Goal: Contribute content: Contribute content

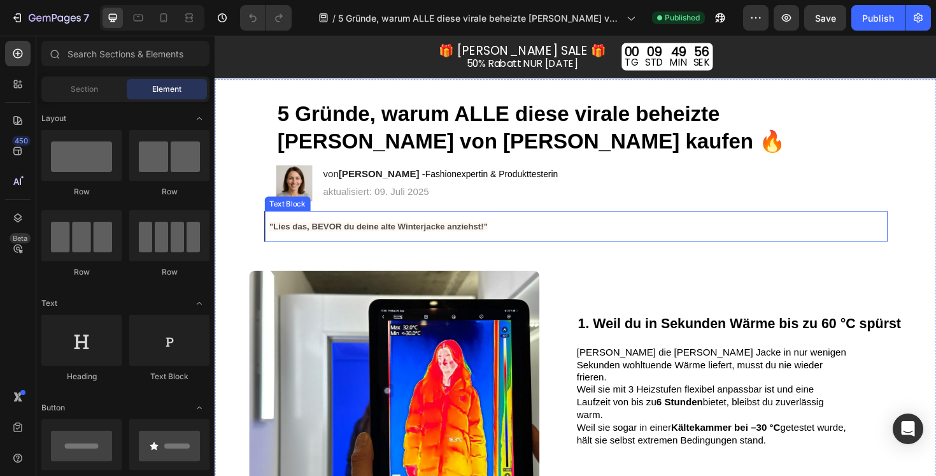
scroll to position [36, 0]
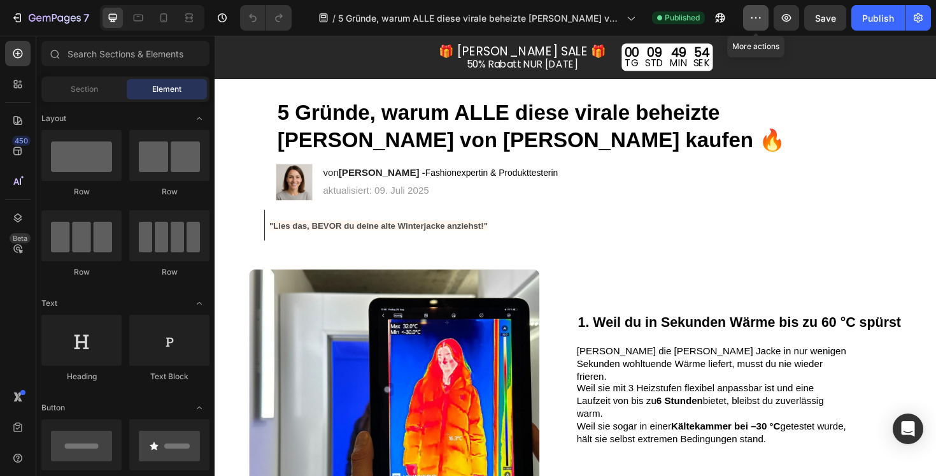
click at [754, 20] on icon "button" at bounding box center [756, 17] width 13 height 13
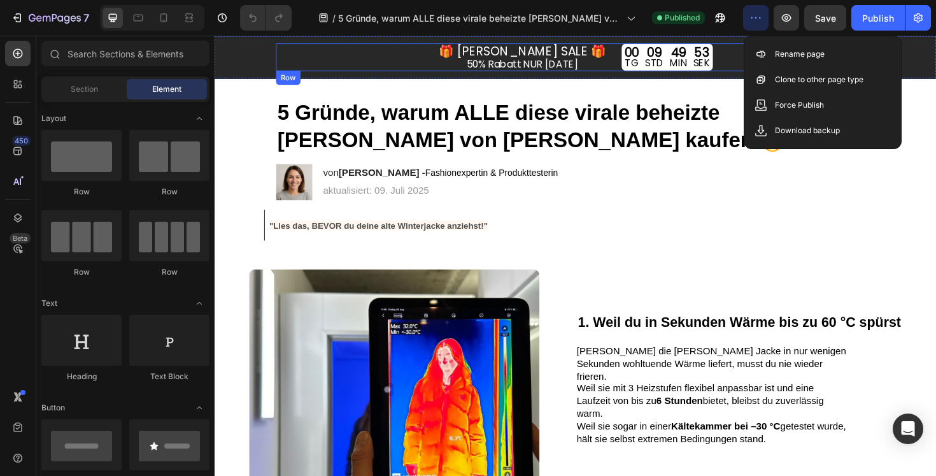
click at [745, 50] on div "🎁 [PERSON_NAME] SALE 🎁 Text Block 50% Rabatt NUR [DATE] Text Block 00 TG 09 STD…" at bounding box center [597, 57] width 634 height 29
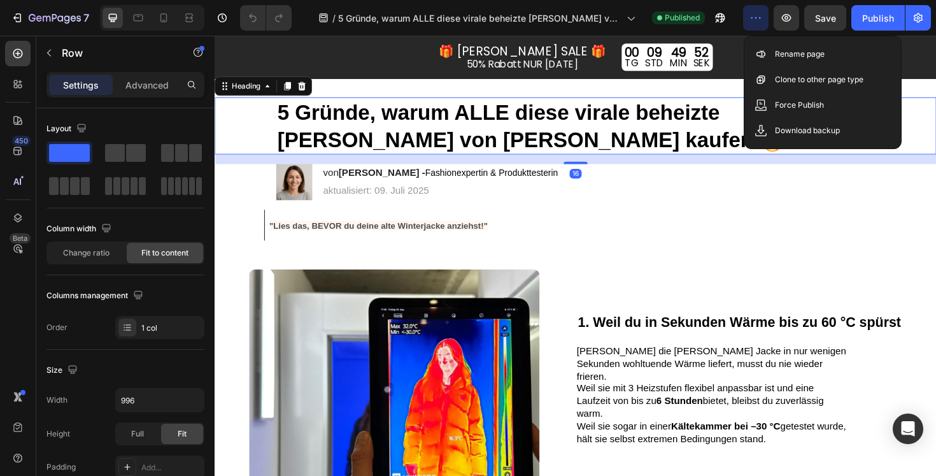
click at [752, 135] on h1 "5 Gründe, warum ALLE diese virale beheizte [PERSON_NAME] von [PERSON_NAME] kauf…" at bounding box center [597, 131] width 634 height 61
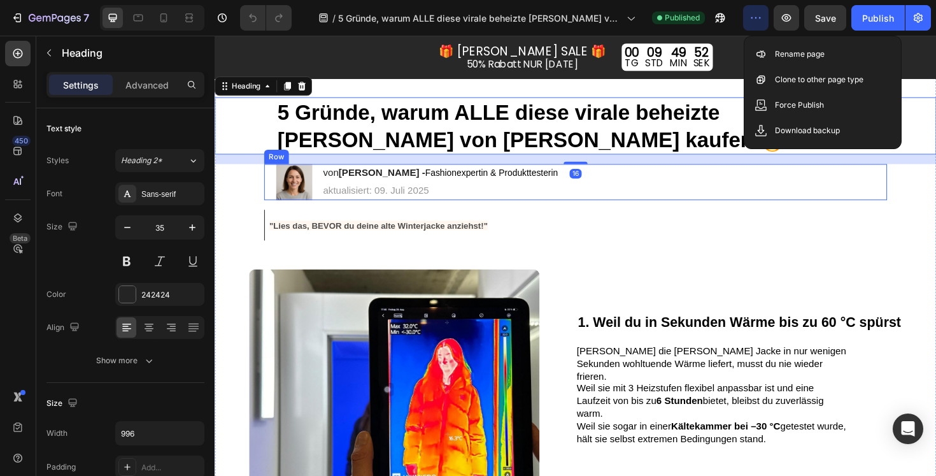
click at [748, 203] on div "Image von [PERSON_NAME] - Fashionexpertin & Produkttesterin Heading aktualisier…" at bounding box center [597, 190] width 660 height 38
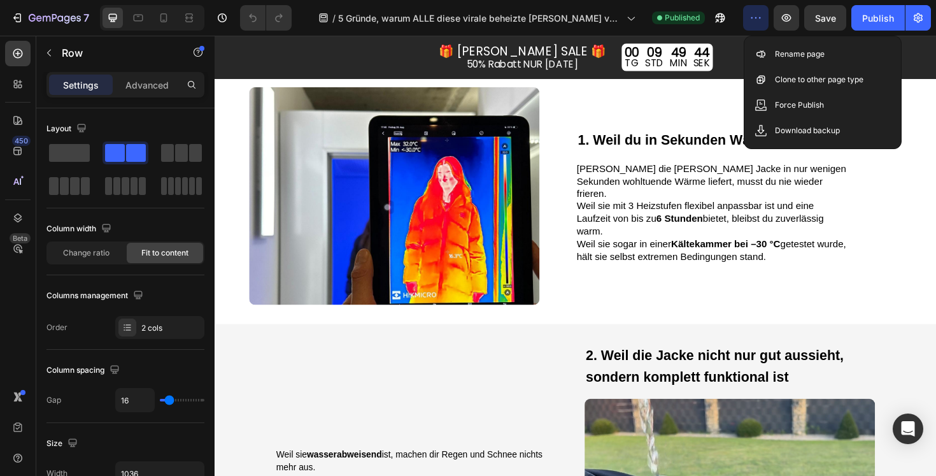
scroll to position [0, 0]
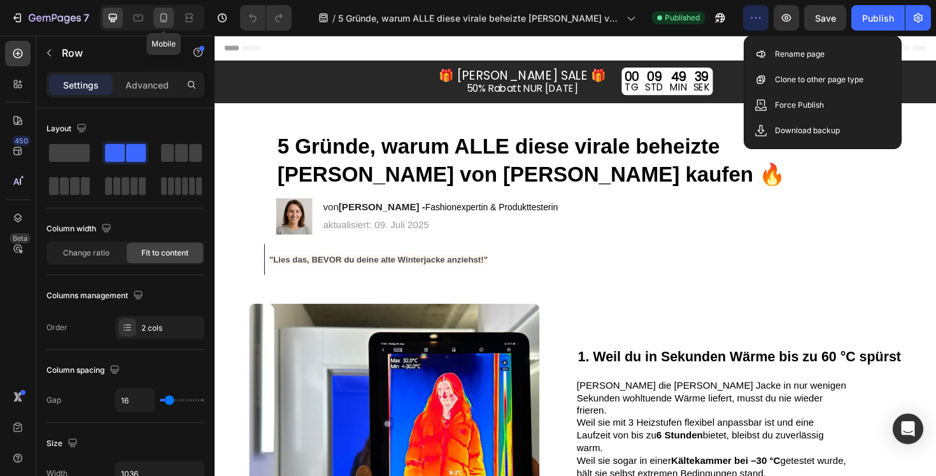
click at [166, 18] on icon at bounding box center [164, 17] width 7 height 9
type input "14"
type input "100%"
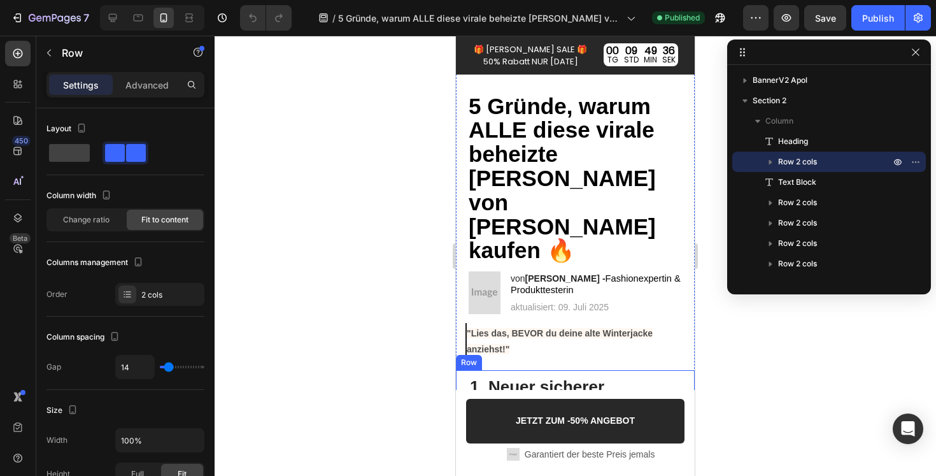
scroll to position [42, 0]
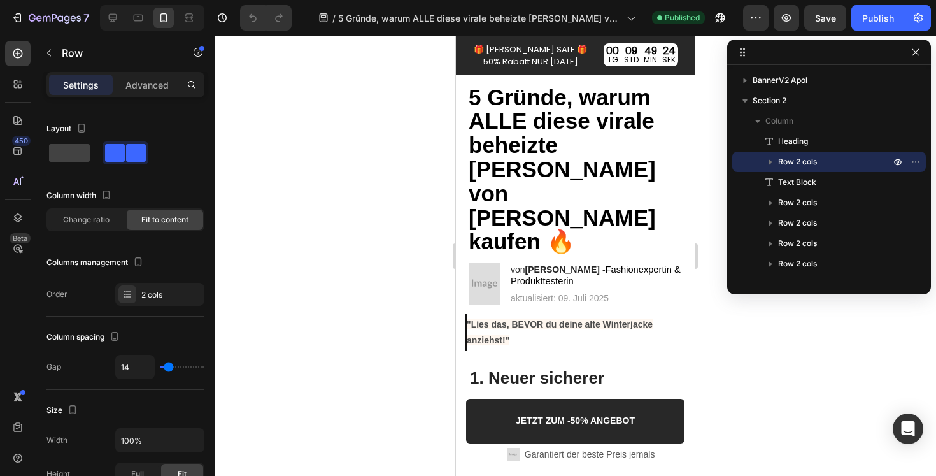
click at [491, 262] on img at bounding box center [485, 283] width 32 height 43
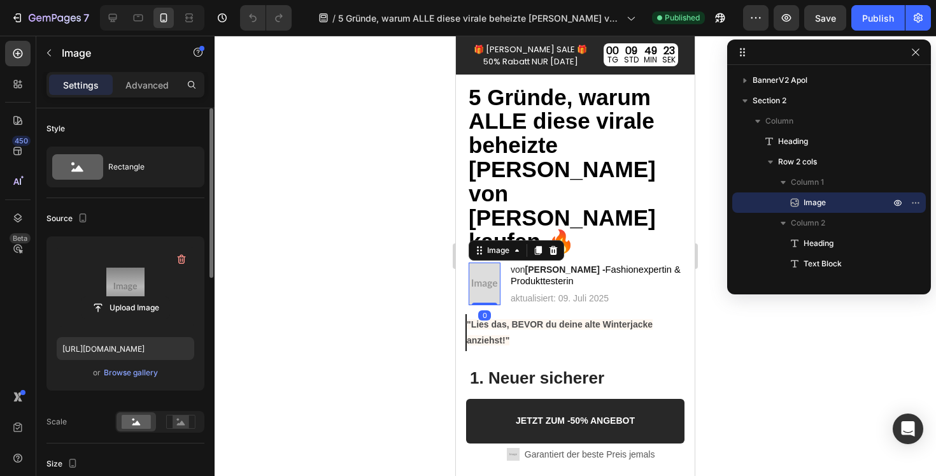
click at [129, 269] on label at bounding box center [126, 287] width 138 height 80
click at [129, 297] on input "file" at bounding box center [126, 308] width 88 height 22
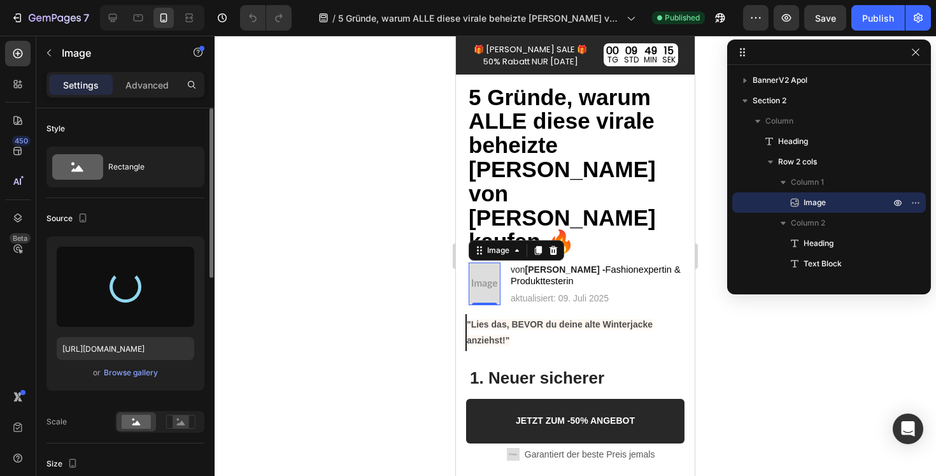
type input "[URL][DOMAIN_NAME]"
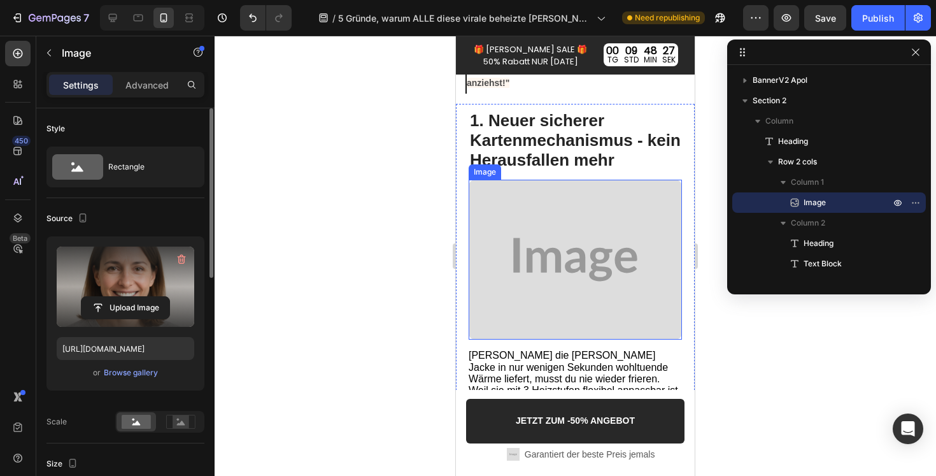
scroll to position [200, 0]
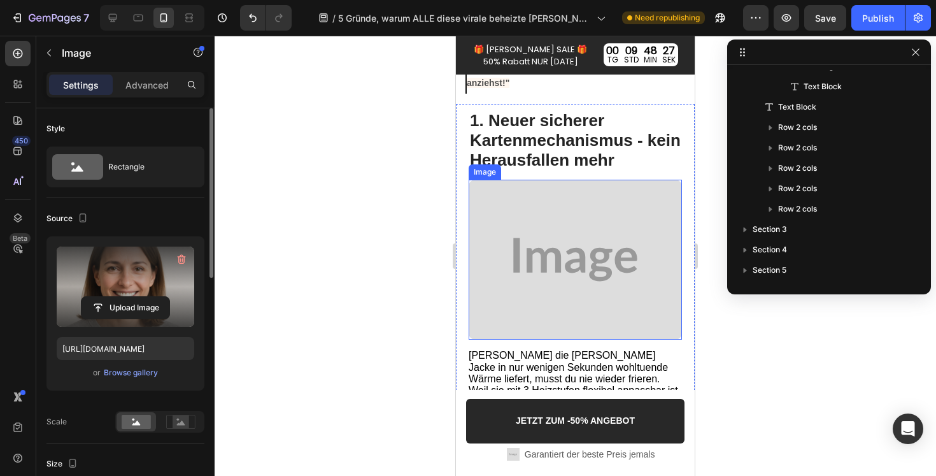
click at [599, 228] on img at bounding box center [575, 260] width 213 height 160
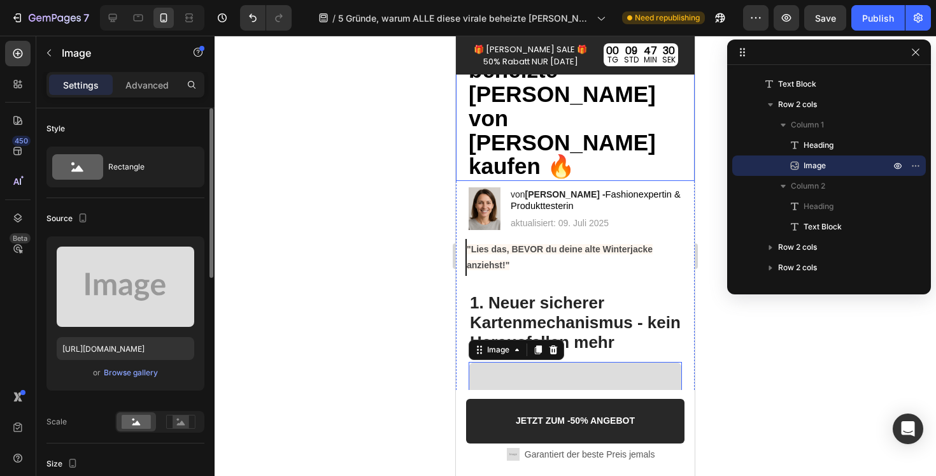
scroll to position [123, 0]
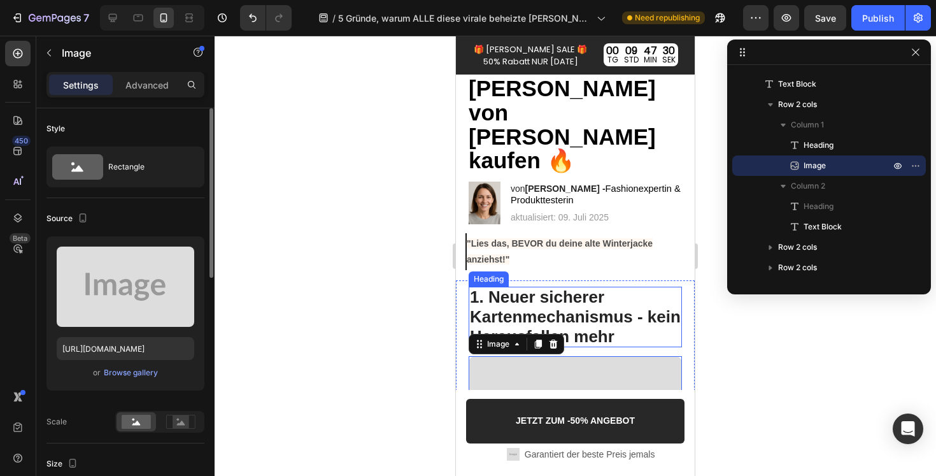
click at [540, 287] on span "1. Neuer sicherer Kartenmechanismus - kein Herausfallen mehr" at bounding box center [575, 316] width 211 height 59
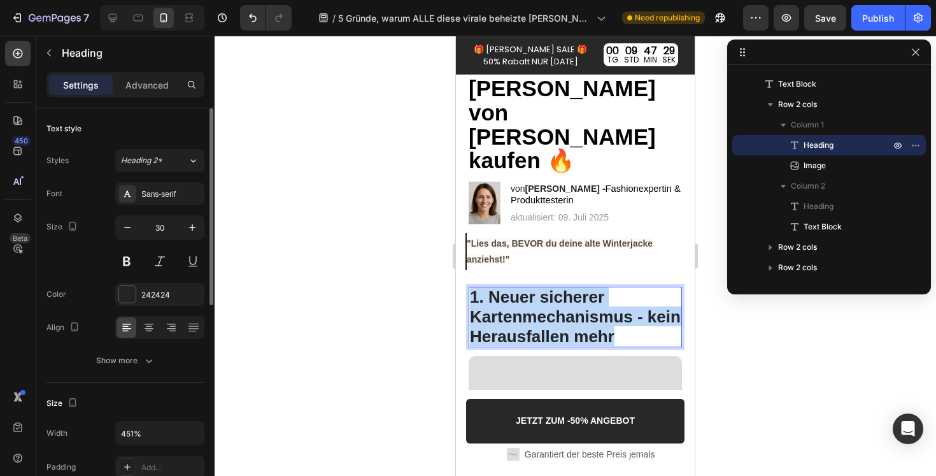
click at [540, 287] on span "1. Neuer sicherer Kartenmechanismus - kein Herausfallen mehr" at bounding box center [575, 316] width 211 height 59
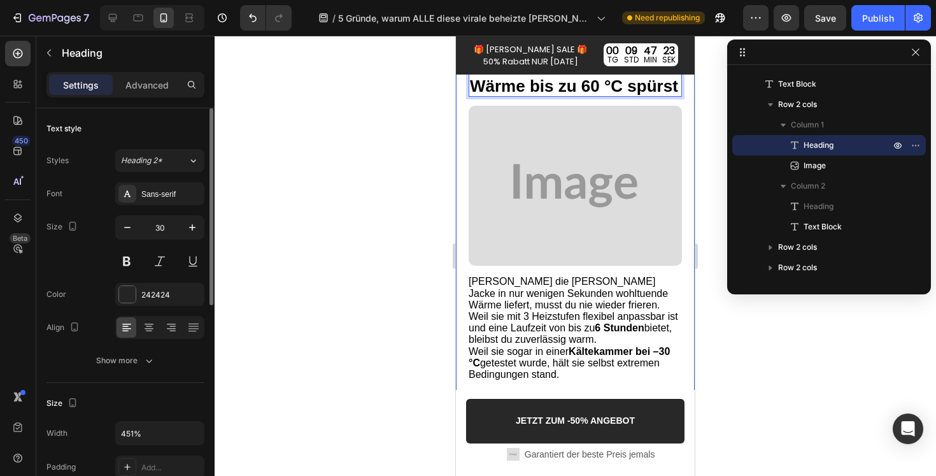
scroll to position [361, 0]
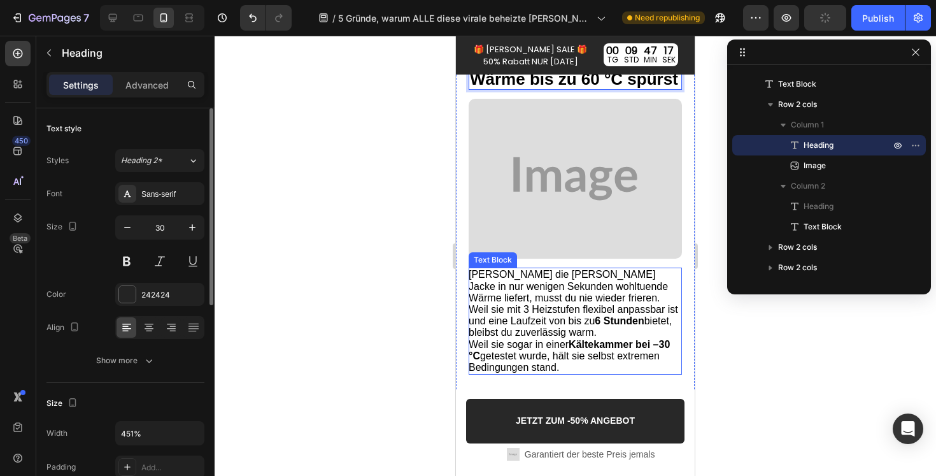
click at [569, 304] on span "Weil sie mit 3 Heizstufen flexibel anpassbar ist und eine Laufzeit von bis zu 6…" at bounding box center [574, 321] width 210 height 34
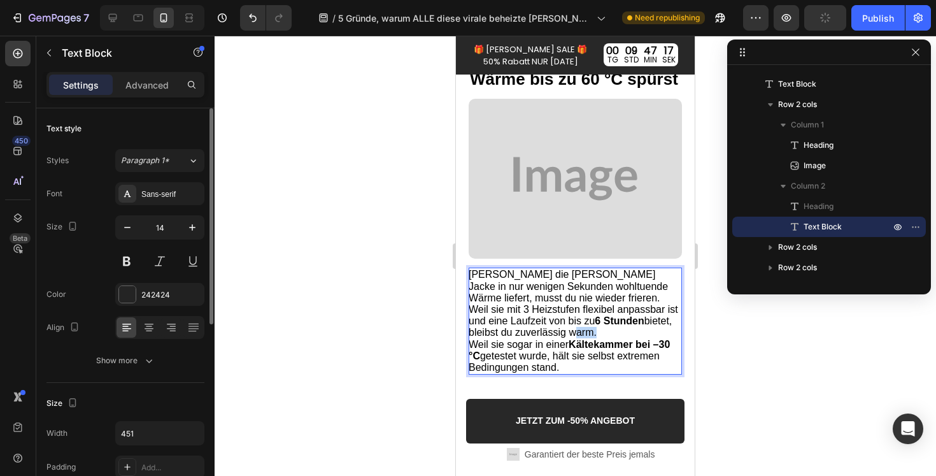
click at [569, 304] on span "Weil sie mit 3 Heizstufen flexibel anpassbar ist und eine Laufzeit von bis zu 6…" at bounding box center [574, 321] width 210 height 34
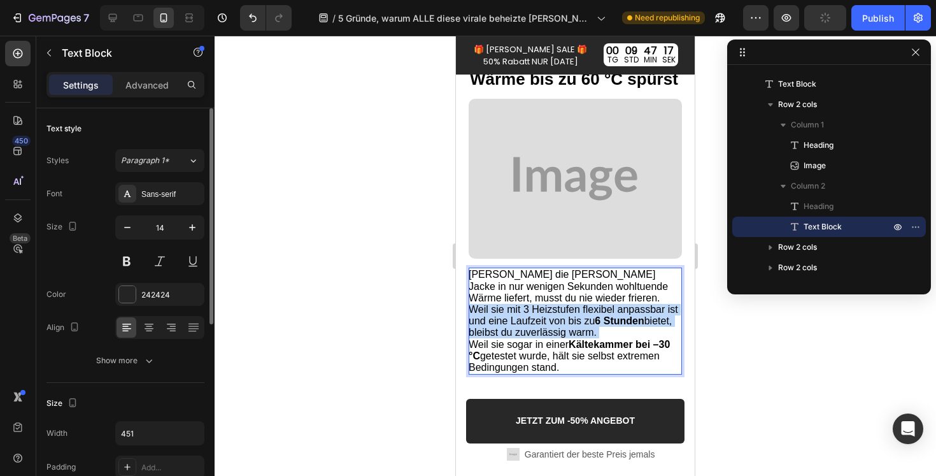
click at [569, 304] on span "Weil sie mit 3 Heizstufen flexibel anpassbar ist und eine Laufzeit von bis zu 6…" at bounding box center [574, 321] width 210 height 34
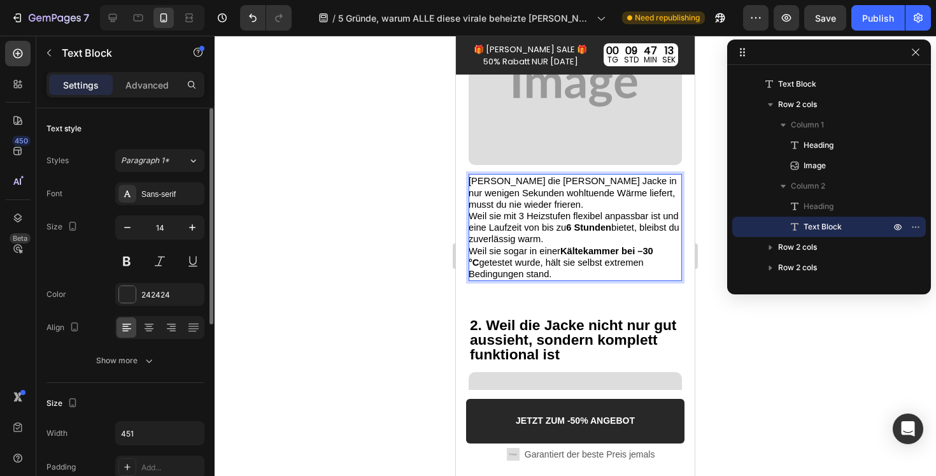
scroll to position [458, 0]
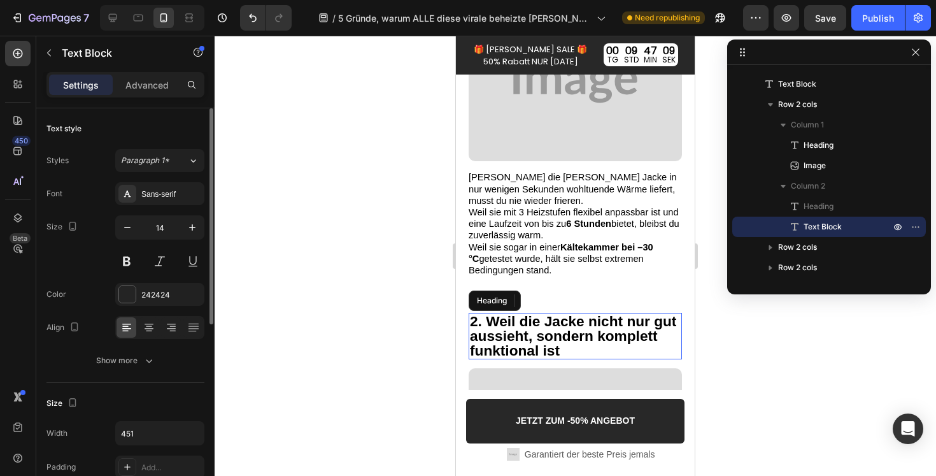
click at [544, 313] on strong "2. Weil die Jacke nicht nur gut aussieht, sondern komplett funktional ist" at bounding box center [573, 336] width 206 height 46
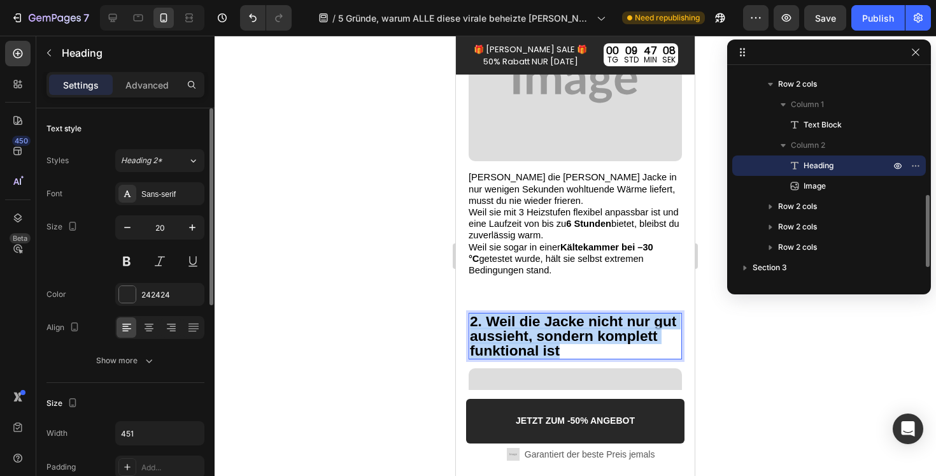
click at [544, 313] on strong "2. Weil die Jacke nicht nur gut aussieht, sondern komplett funktional ist" at bounding box center [573, 336] width 206 height 46
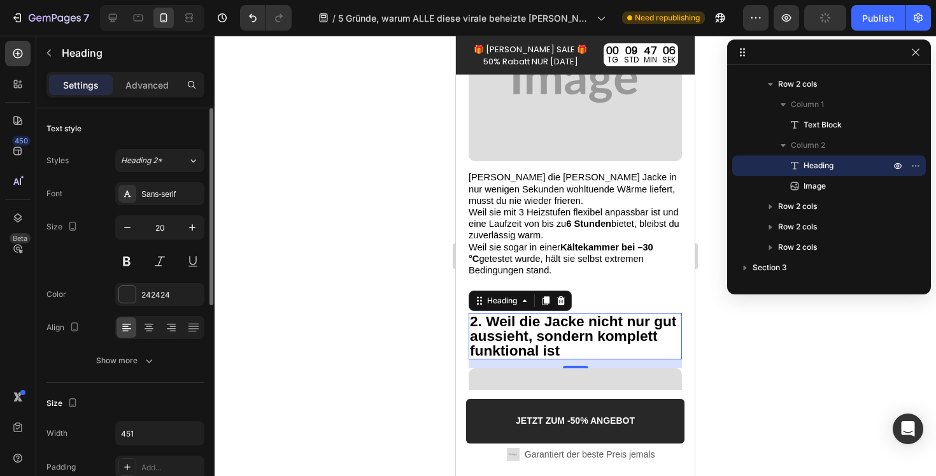
click at [397, 262] on div at bounding box center [576, 256] width 722 height 440
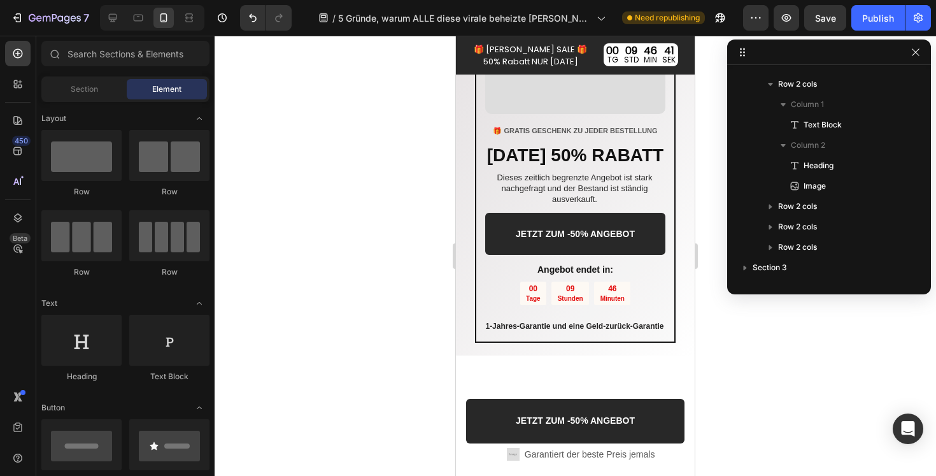
scroll to position [2119, 0]
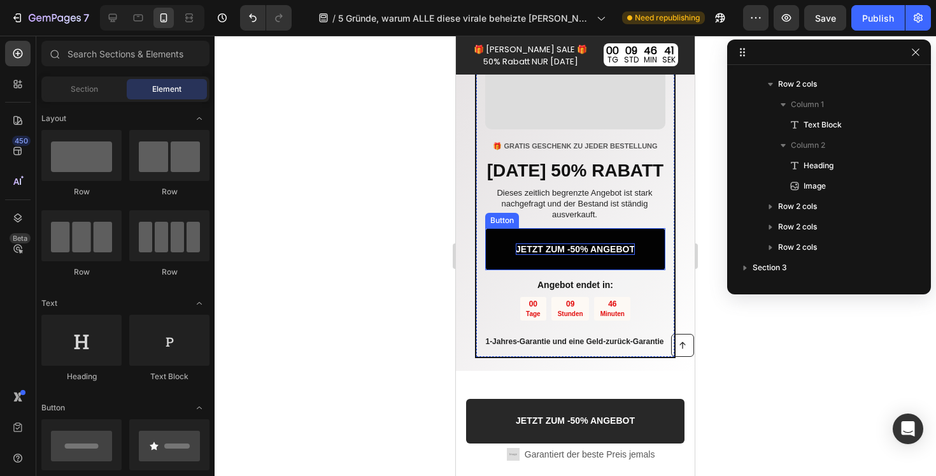
click at [561, 255] on p "JETZT ZUM -50% ANGEBOT" at bounding box center [575, 248] width 119 height 11
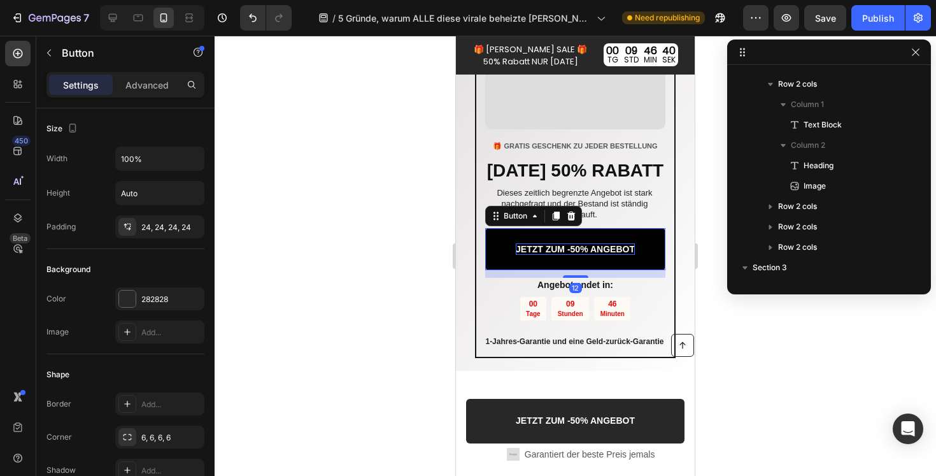
scroll to position [669, 0]
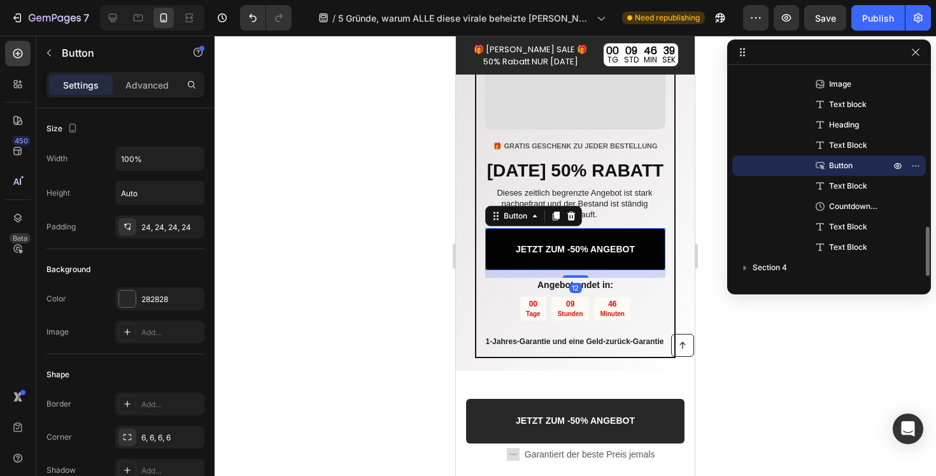
click at [503, 259] on link "JETZT ZUM -50% ANGEBOT" at bounding box center [575, 249] width 180 height 42
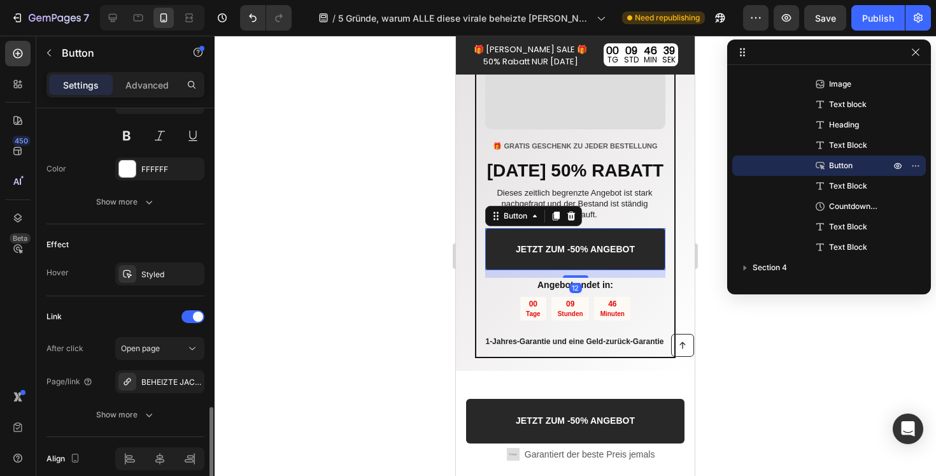
scroll to position [609, 0]
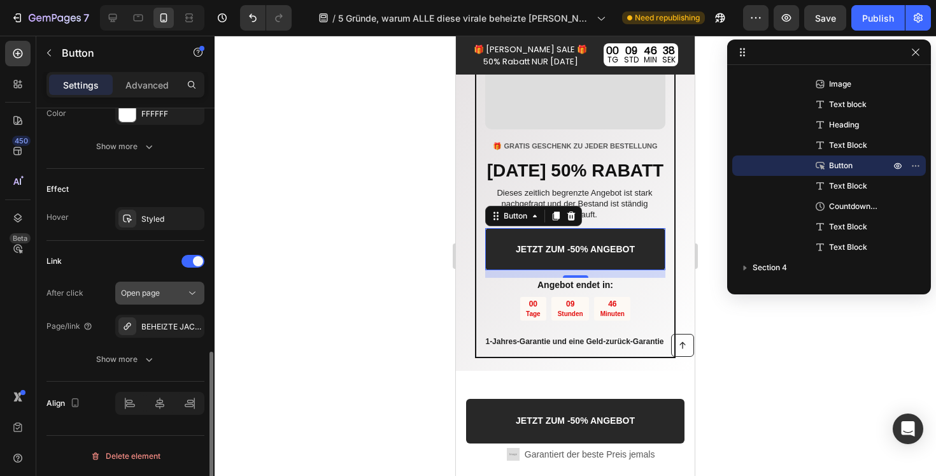
click at [172, 295] on div "Open page" at bounding box center [153, 292] width 65 height 11
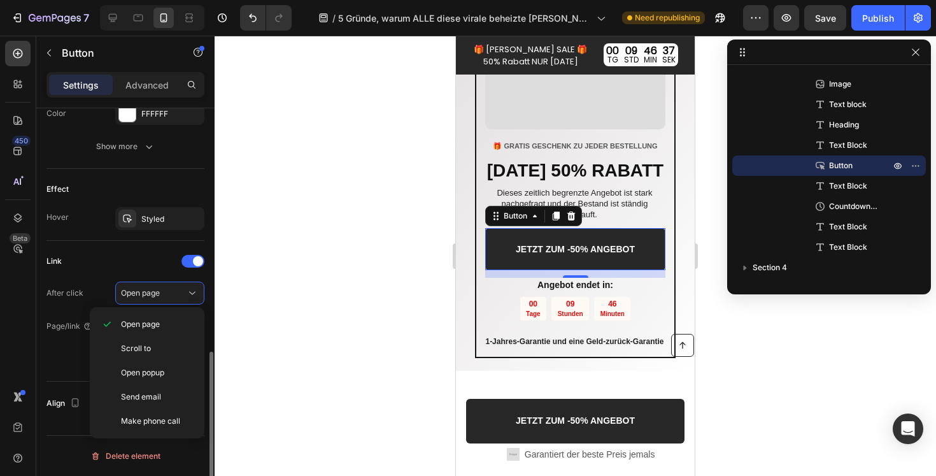
click at [106, 272] on div "Link After click Open page Page/link BEHEIZTE JACKEN Show more" at bounding box center [125, 311] width 158 height 120
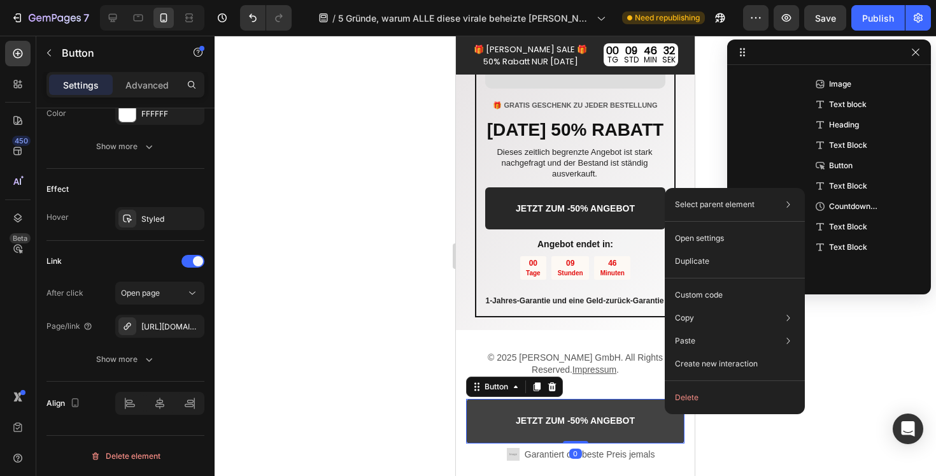
scroll to position [870, 0]
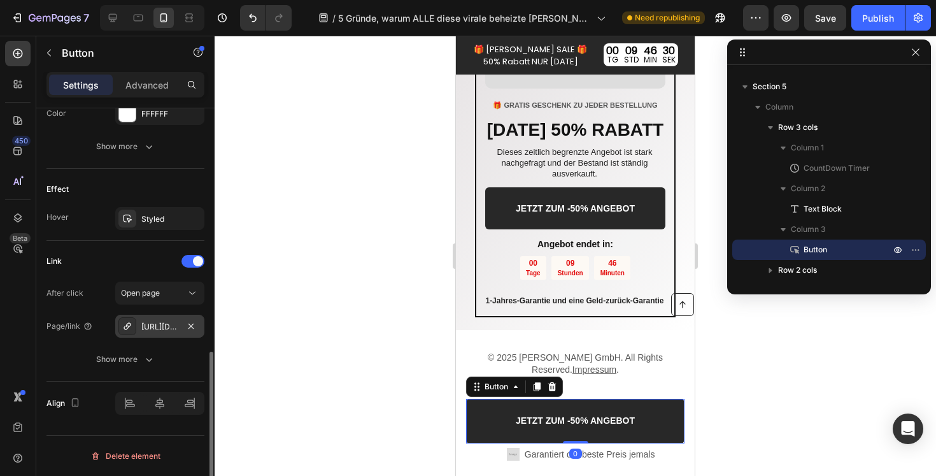
click at [167, 330] on div "[URL][DOMAIN_NAME]" at bounding box center [159, 326] width 37 height 11
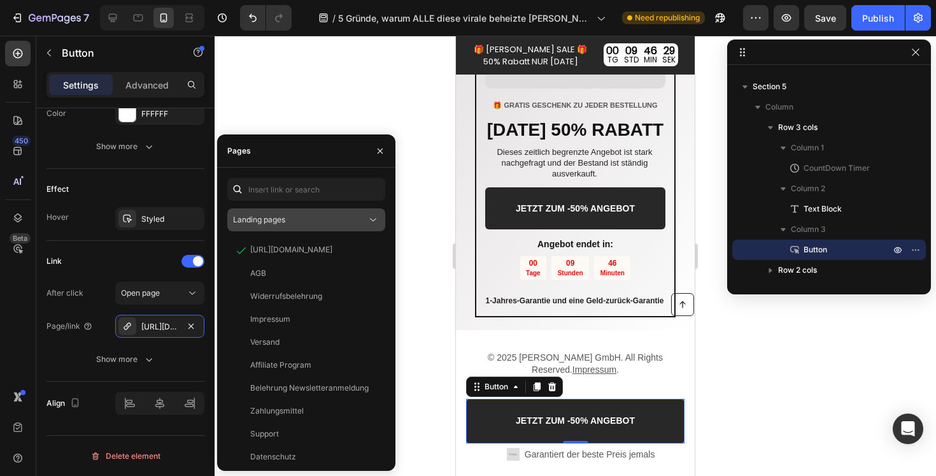
click at [310, 222] on div "Landing pages" at bounding box center [300, 219] width 134 height 11
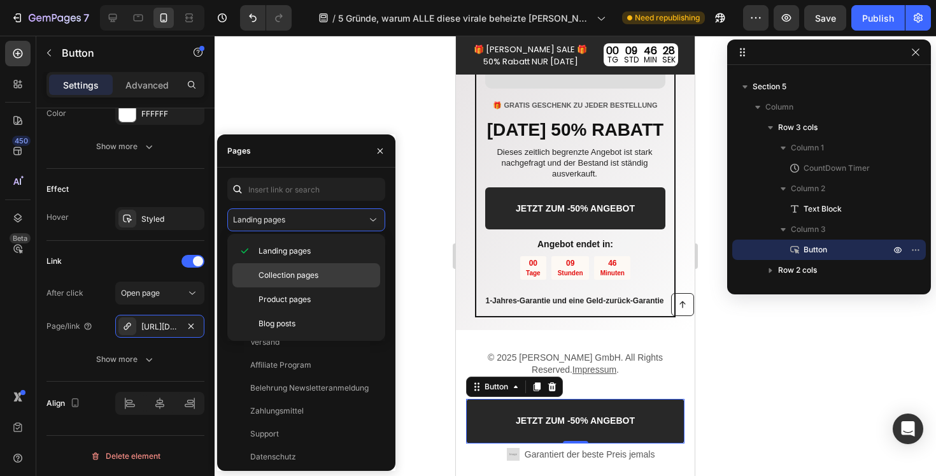
click at [318, 271] on span "Collection pages" at bounding box center [289, 274] width 60 height 11
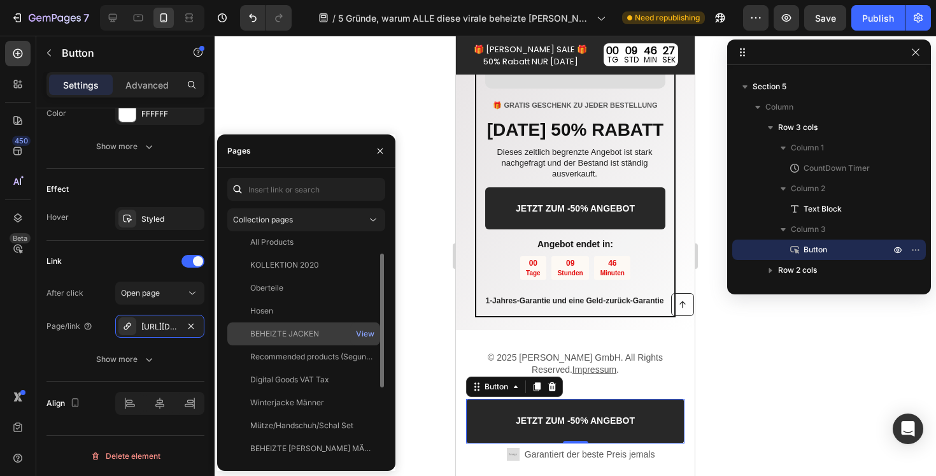
scroll to position [15, 0]
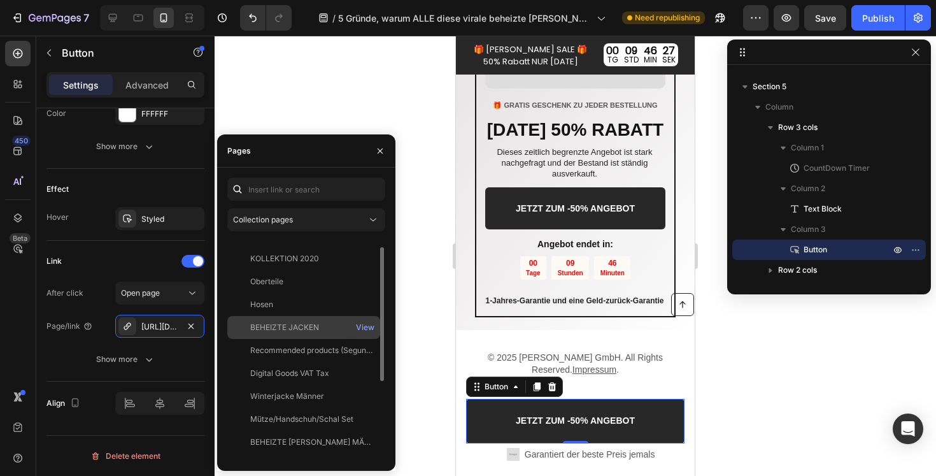
click at [313, 327] on div "BEHEIZTE JACKEN" at bounding box center [284, 327] width 69 height 11
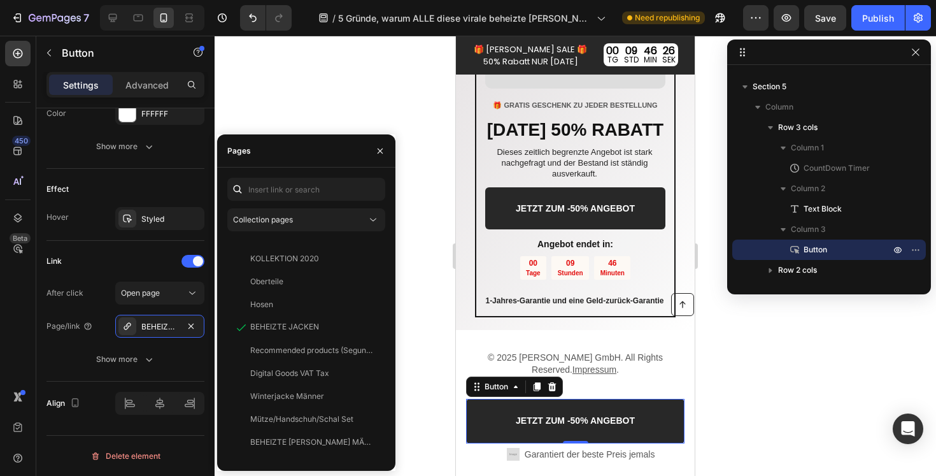
click at [792, 394] on div at bounding box center [576, 256] width 722 height 440
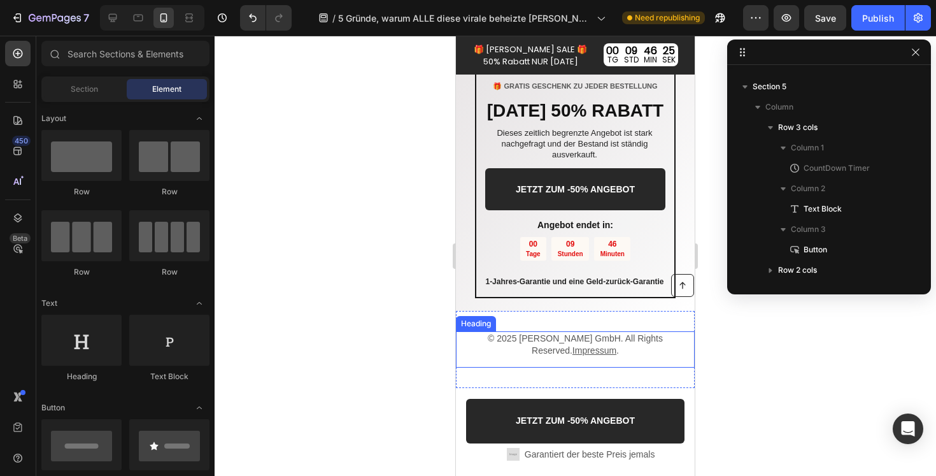
scroll to position [2183, 0]
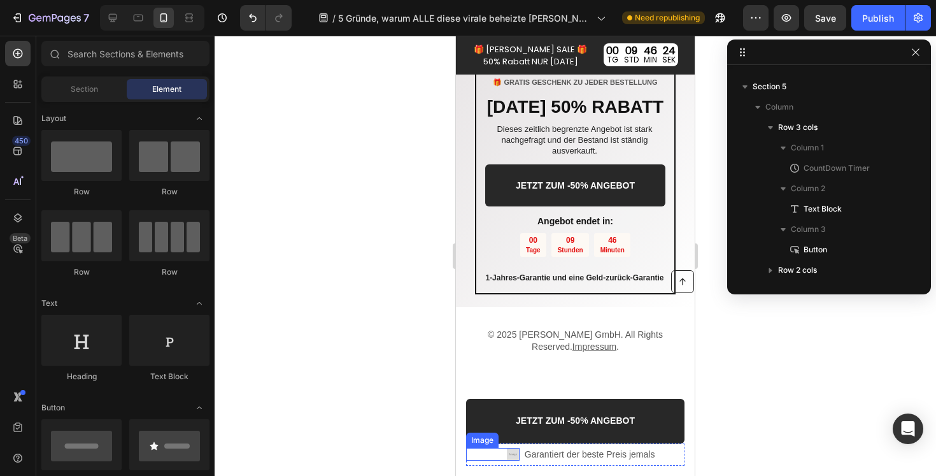
click at [512, 456] on img at bounding box center [513, 454] width 13 height 13
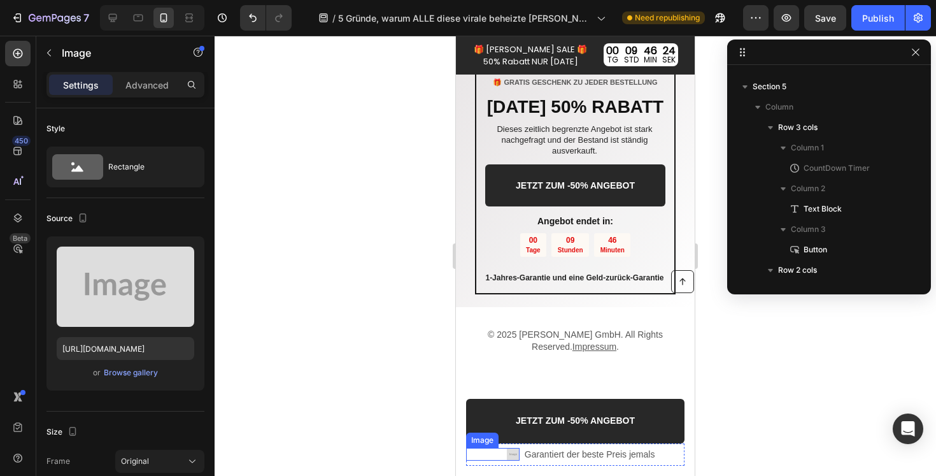
scroll to position [952, 0]
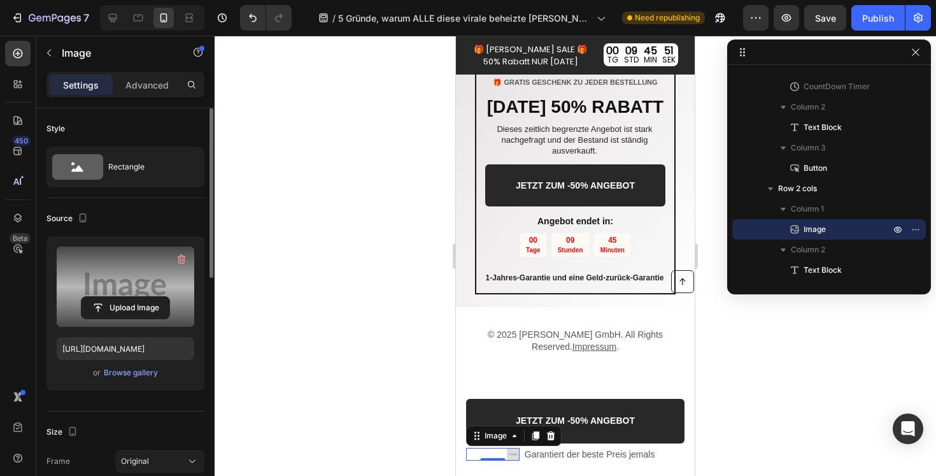
click at [142, 273] on label at bounding box center [126, 287] width 138 height 80
click at [142, 297] on input "file" at bounding box center [126, 308] width 88 height 22
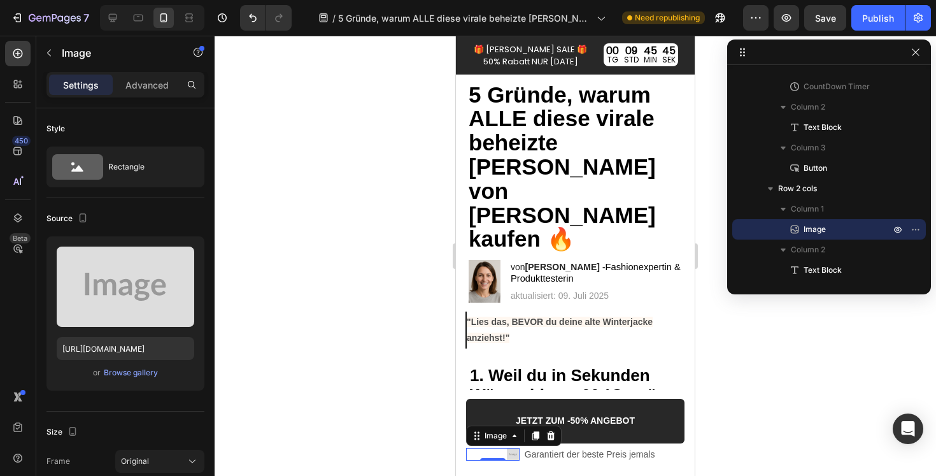
scroll to position [0, 0]
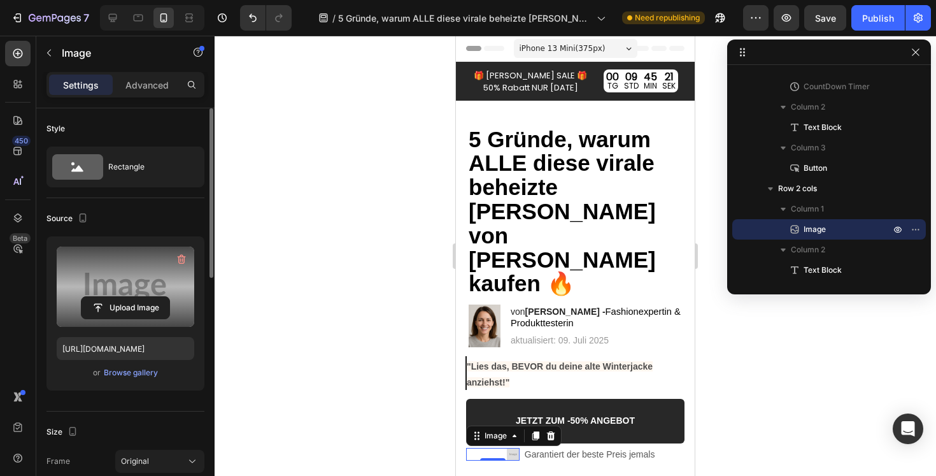
click at [145, 290] on label at bounding box center [126, 287] width 138 height 80
click at [145, 297] on input "file" at bounding box center [126, 308] width 88 height 22
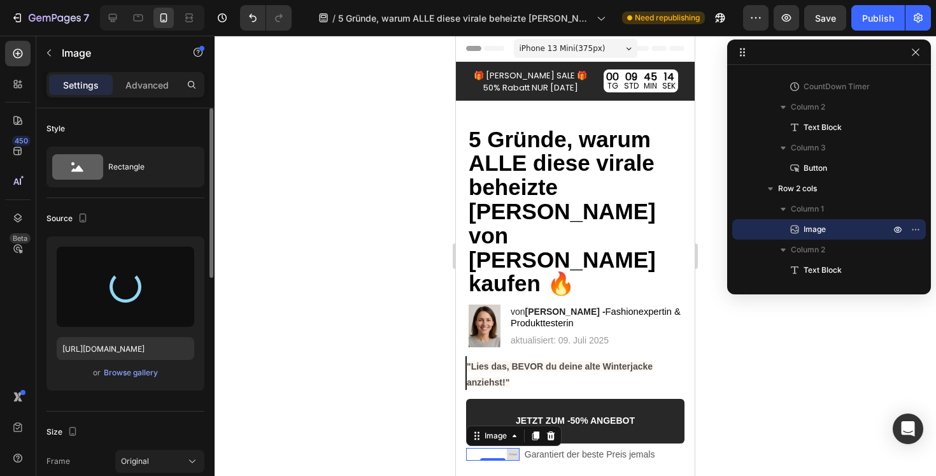
type input "[URL][DOMAIN_NAME]"
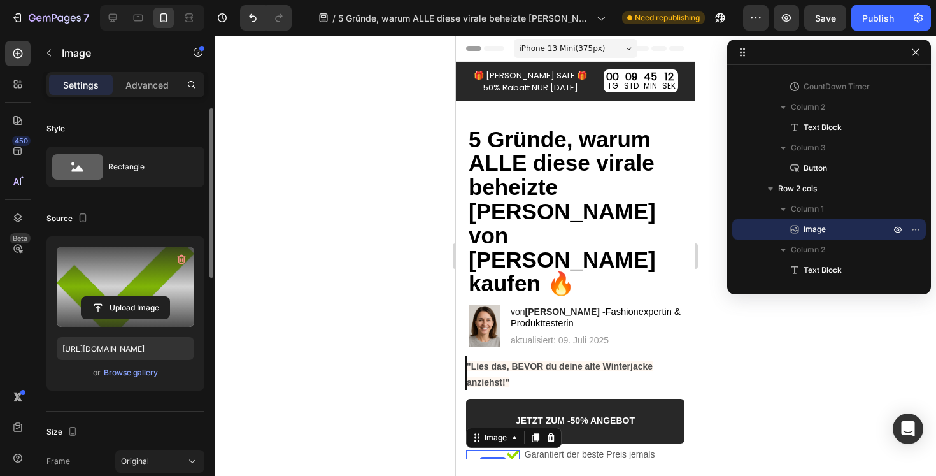
click at [837, 362] on div at bounding box center [576, 256] width 722 height 440
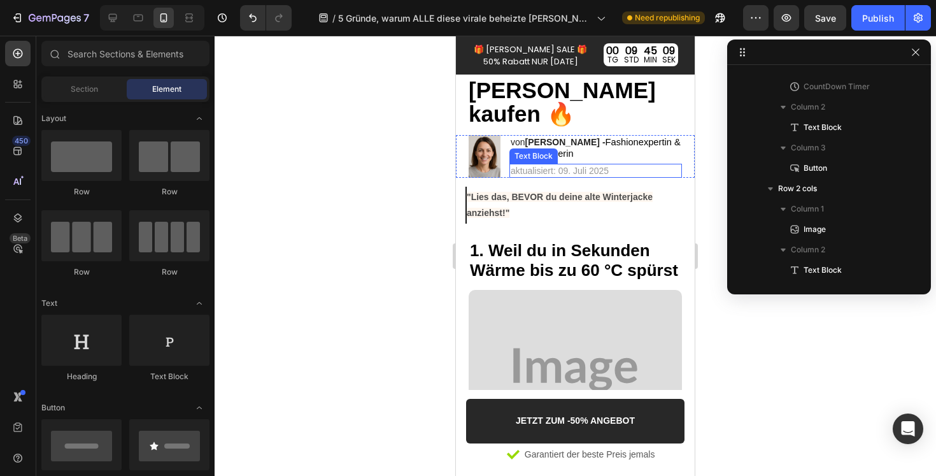
scroll to position [168, 0]
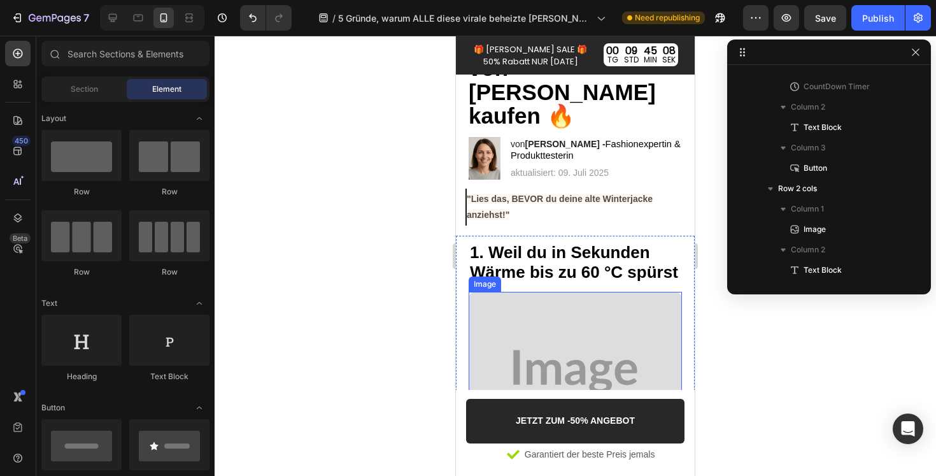
click at [583, 296] on img at bounding box center [575, 372] width 213 height 160
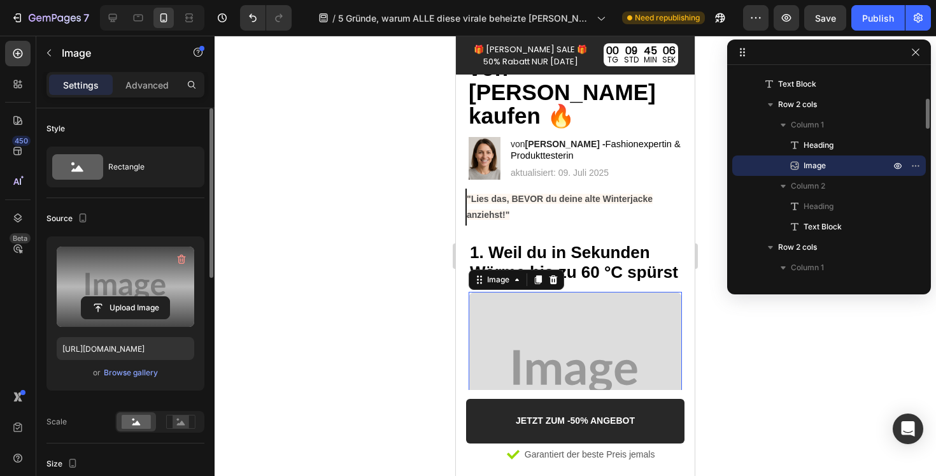
click at [125, 273] on label at bounding box center [126, 287] width 138 height 80
click at [125, 297] on input "file" at bounding box center [126, 308] width 88 height 22
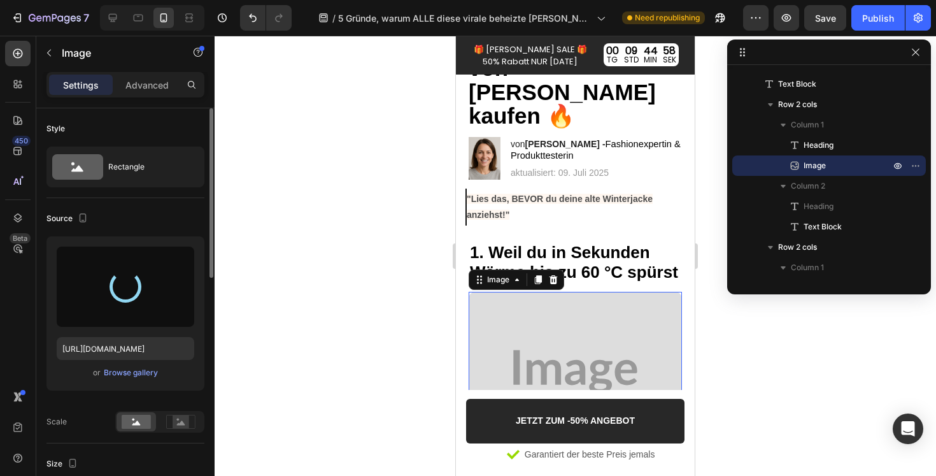
type input "[URL][DOMAIN_NAME]"
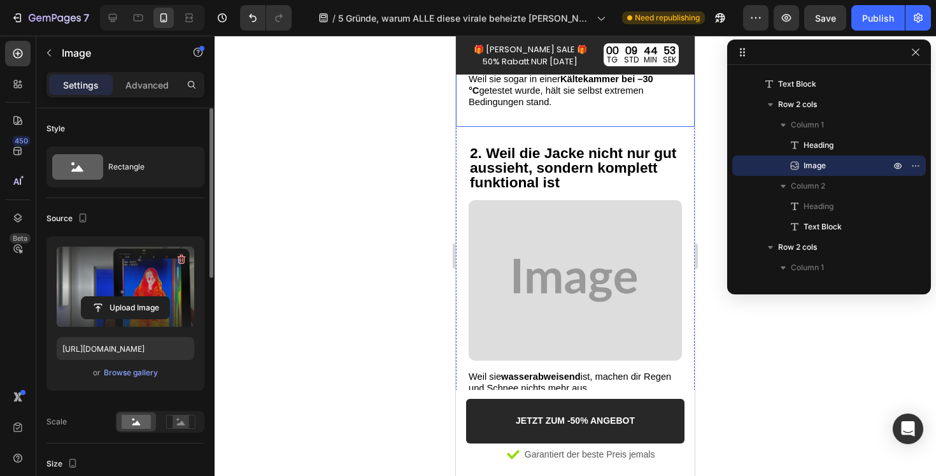
scroll to position [618, 0]
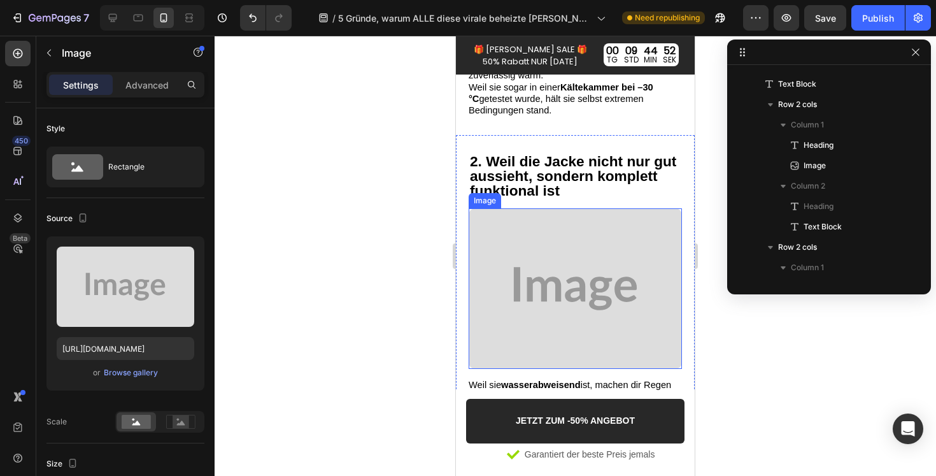
click at [616, 243] on img at bounding box center [575, 288] width 213 height 160
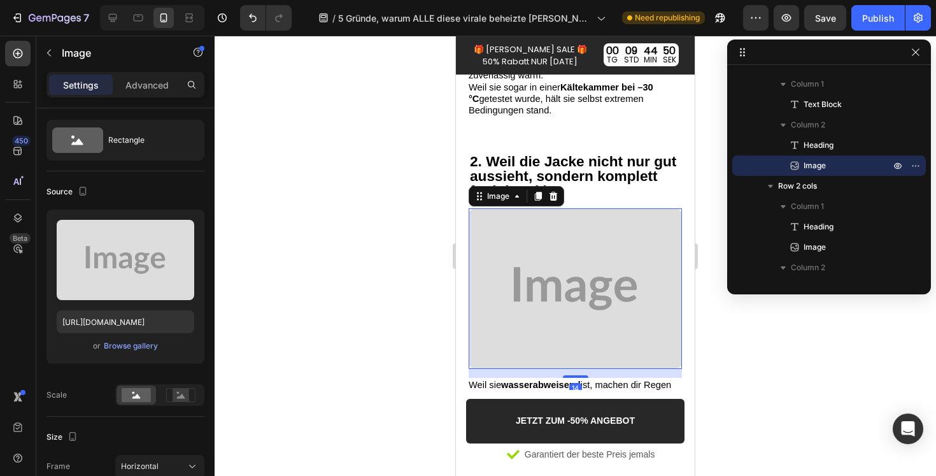
scroll to position [0, 0]
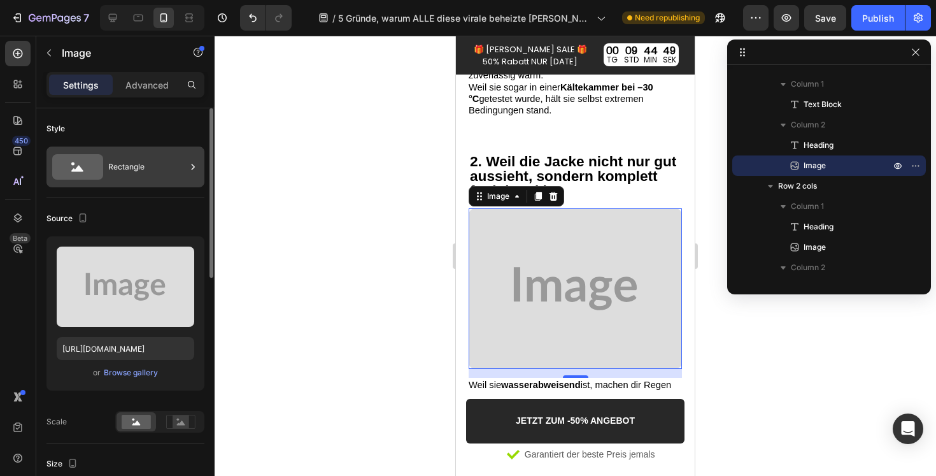
click at [122, 164] on div "Rectangle" at bounding box center [147, 166] width 78 height 29
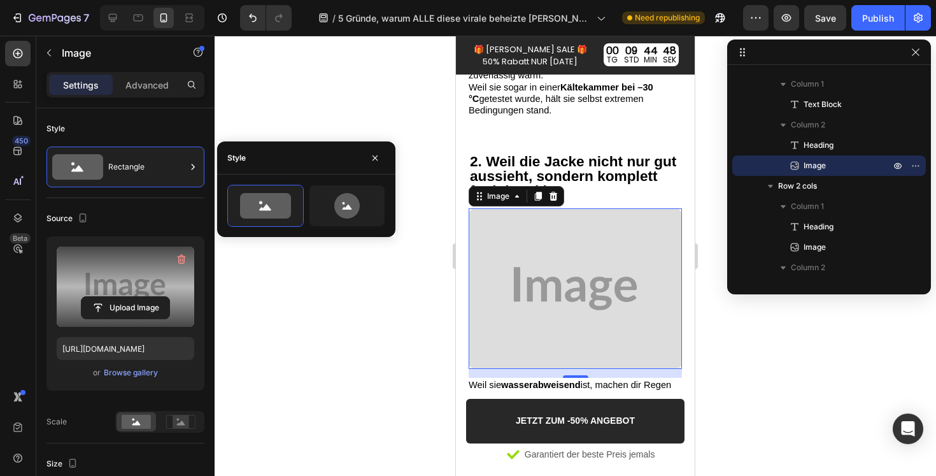
click at [133, 271] on label at bounding box center [126, 287] width 138 height 80
click at [133, 297] on input "file" at bounding box center [126, 308] width 88 height 22
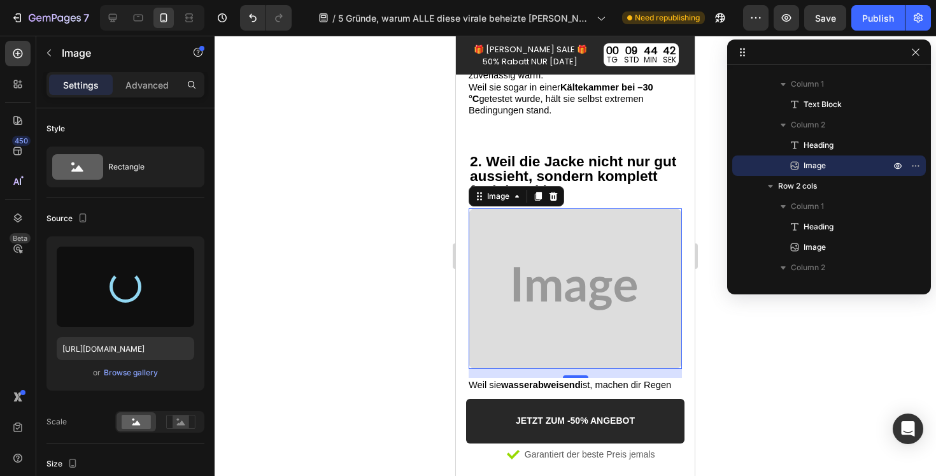
type input "[URL][DOMAIN_NAME]"
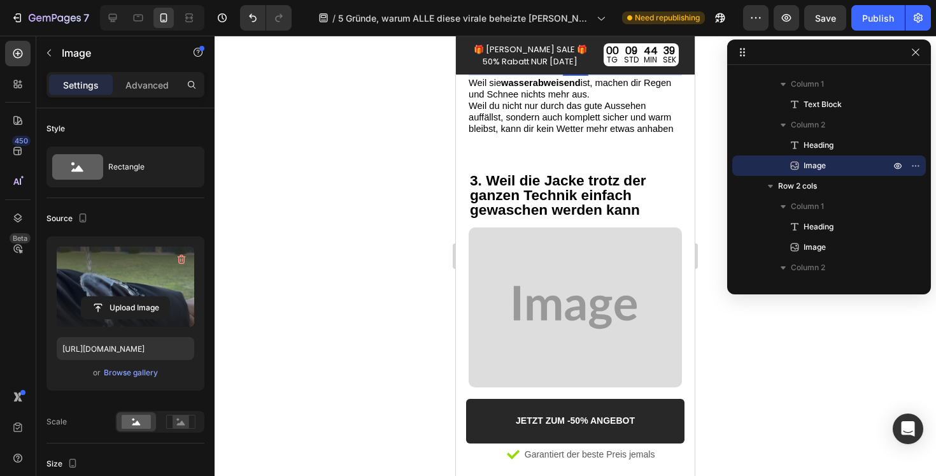
scroll to position [921, 0]
click at [620, 261] on img at bounding box center [575, 306] width 213 height 160
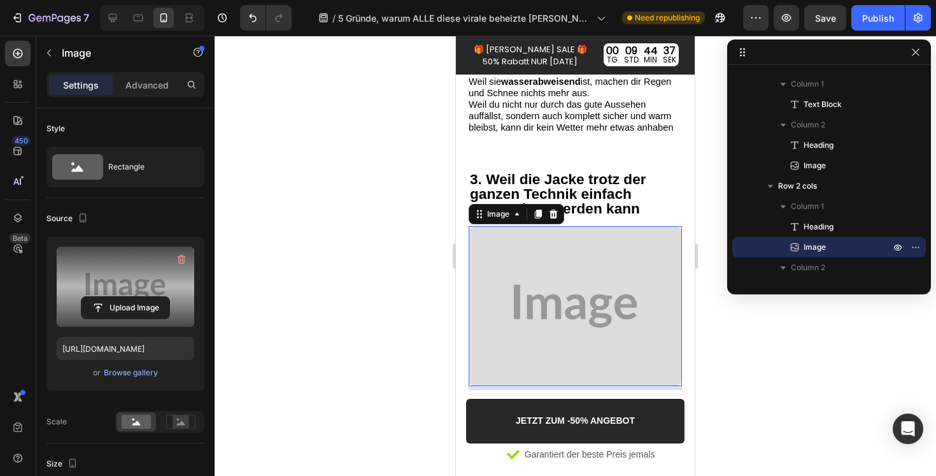
click at [130, 276] on label at bounding box center [126, 287] width 138 height 80
click at [130, 297] on input "file" at bounding box center [126, 308] width 88 height 22
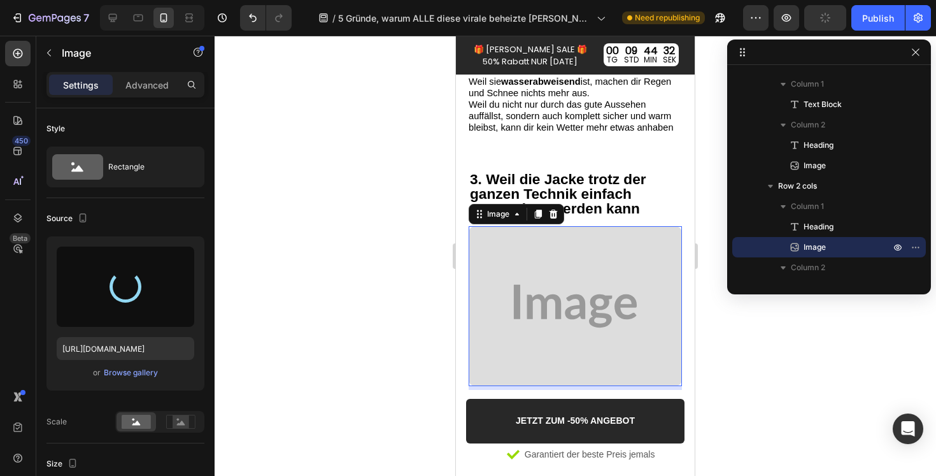
type input "[URL][DOMAIN_NAME]"
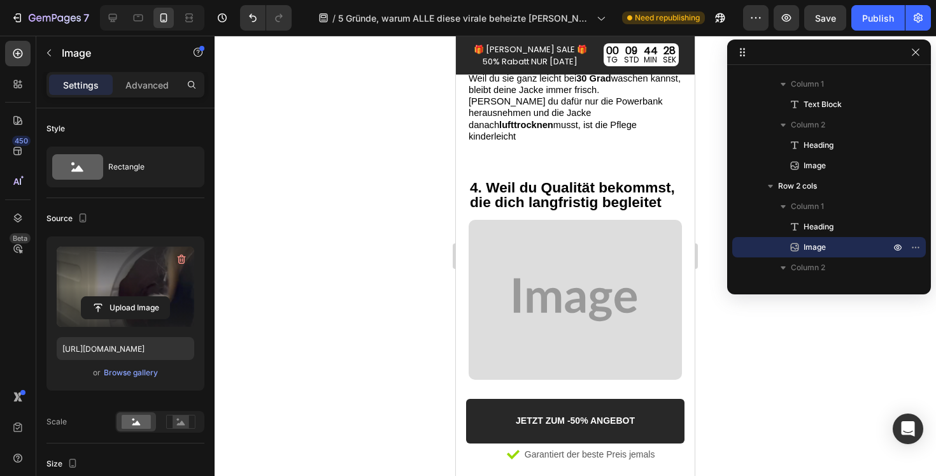
scroll to position [1253, 0]
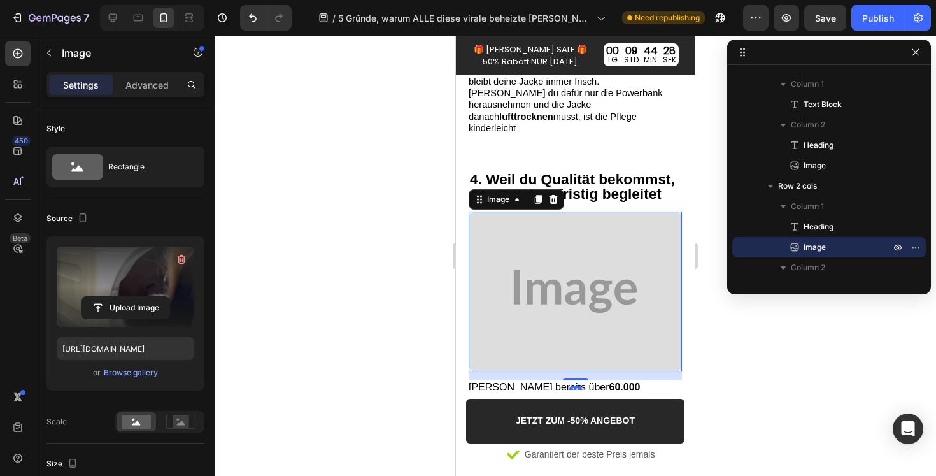
click at [606, 236] on img at bounding box center [575, 291] width 213 height 160
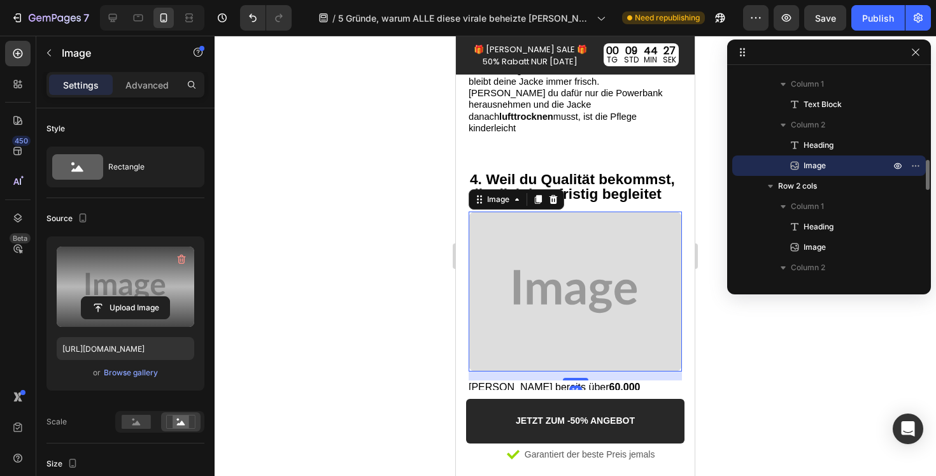
click at [94, 278] on label at bounding box center [126, 287] width 138 height 80
click at [94, 297] on input "file" at bounding box center [126, 308] width 88 height 22
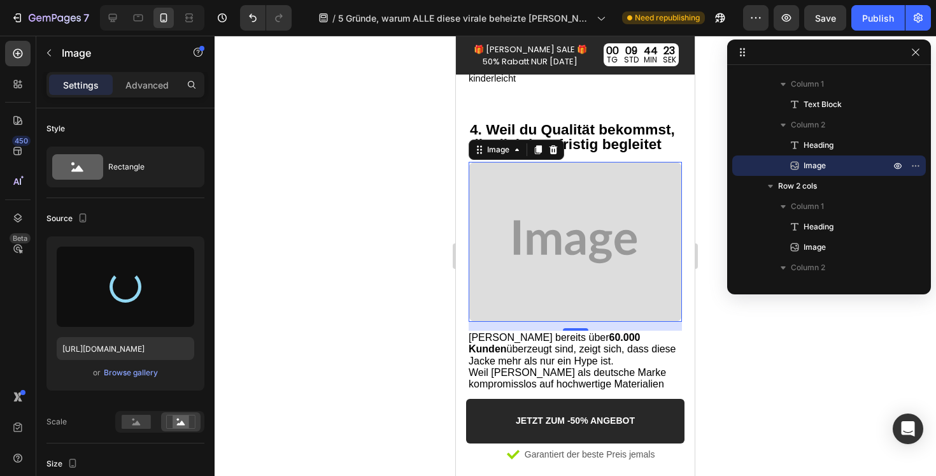
type input "[URL][DOMAIN_NAME]"
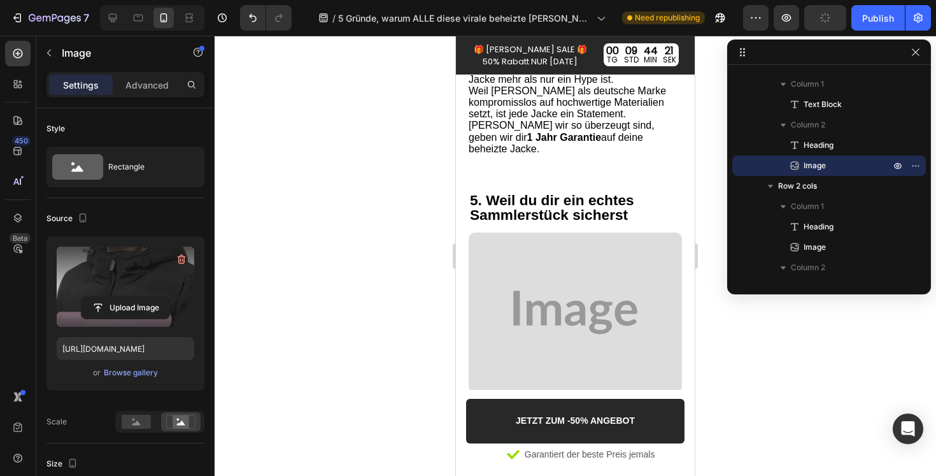
scroll to position [1586, 0]
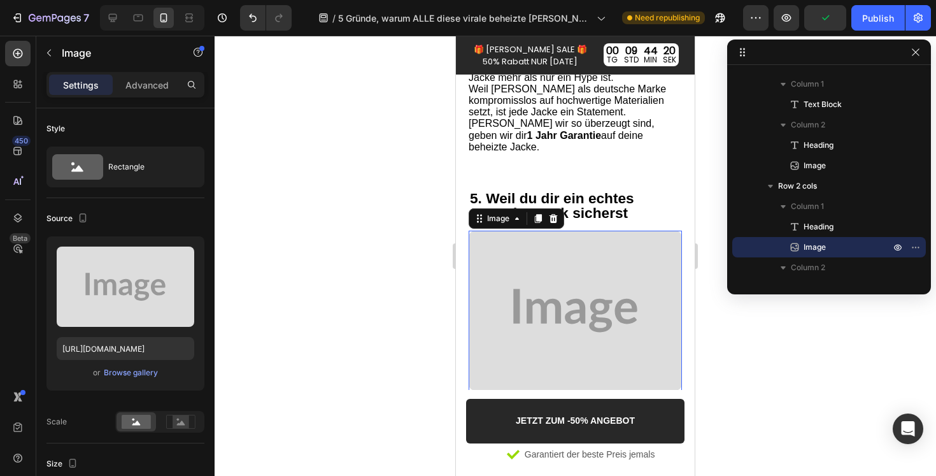
click at [569, 247] on img at bounding box center [575, 311] width 213 height 160
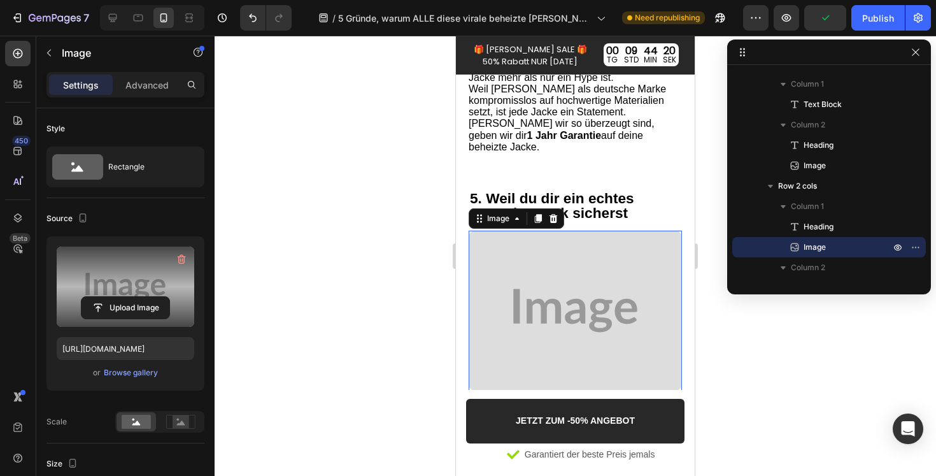
click at [124, 272] on label at bounding box center [126, 287] width 138 height 80
click at [124, 297] on input "file" at bounding box center [126, 308] width 88 height 22
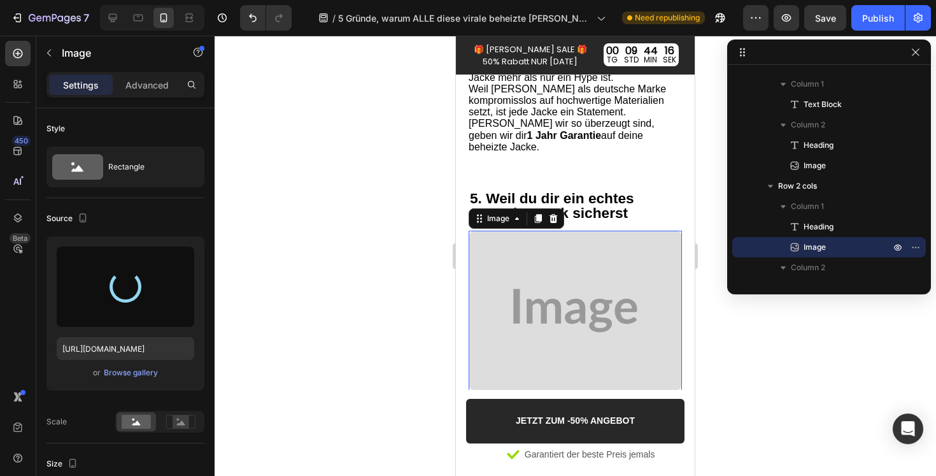
type input "[URL][DOMAIN_NAME]"
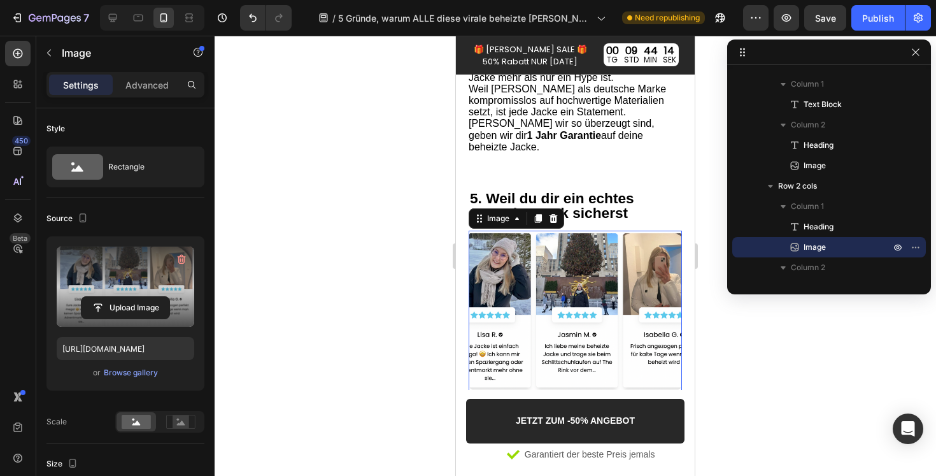
click at [820, 360] on div at bounding box center [576, 256] width 722 height 440
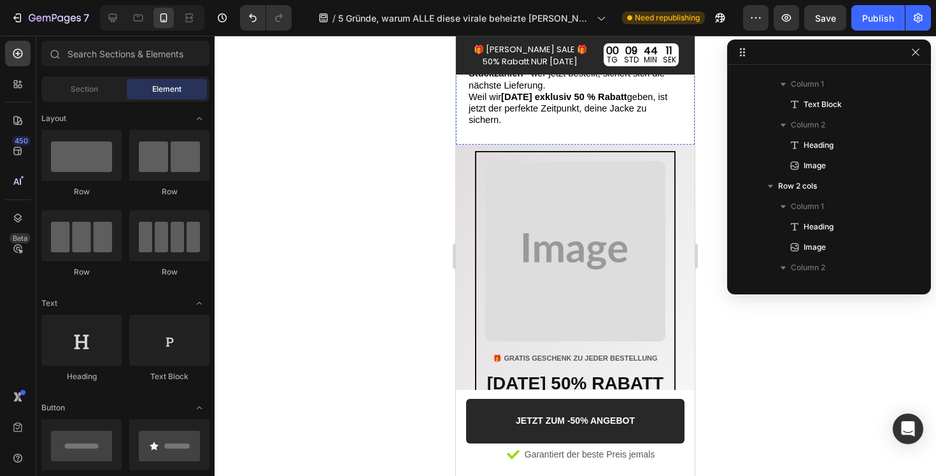
scroll to position [1985, 0]
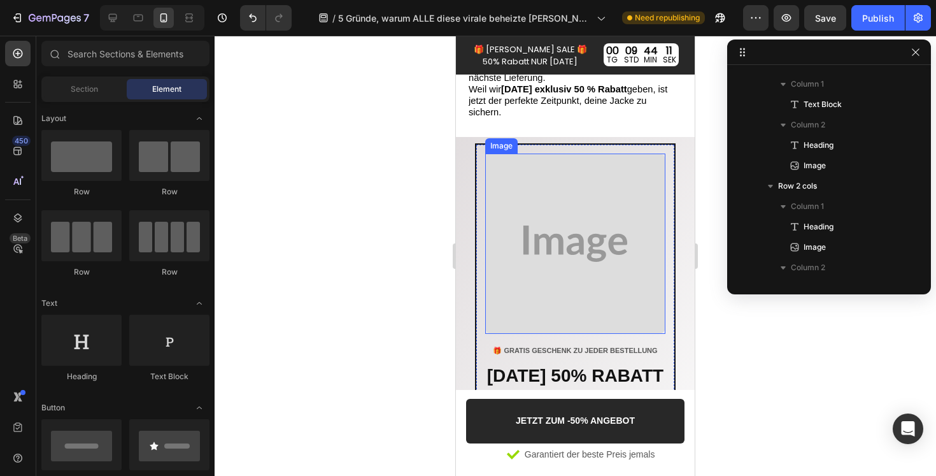
click at [605, 200] on img at bounding box center [575, 244] width 180 height 180
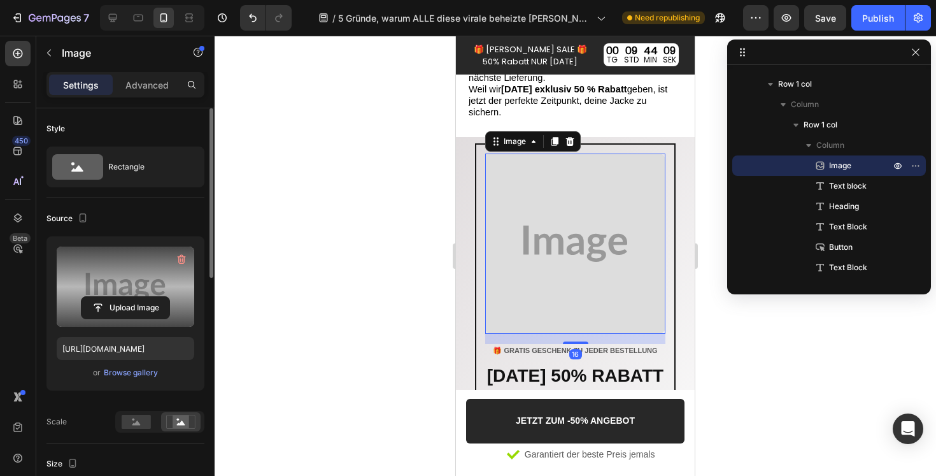
click at [131, 282] on label at bounding box center [126, 287] width 138 height 80
click at [131, 297] on input "file" at bounding box center [126, 308] width 88 height 22
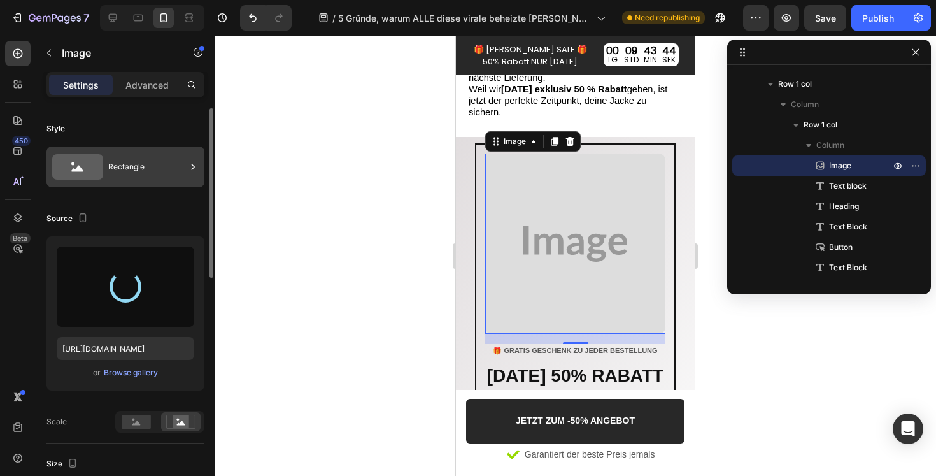
type input "[URL][DOMAIN_NAME]"
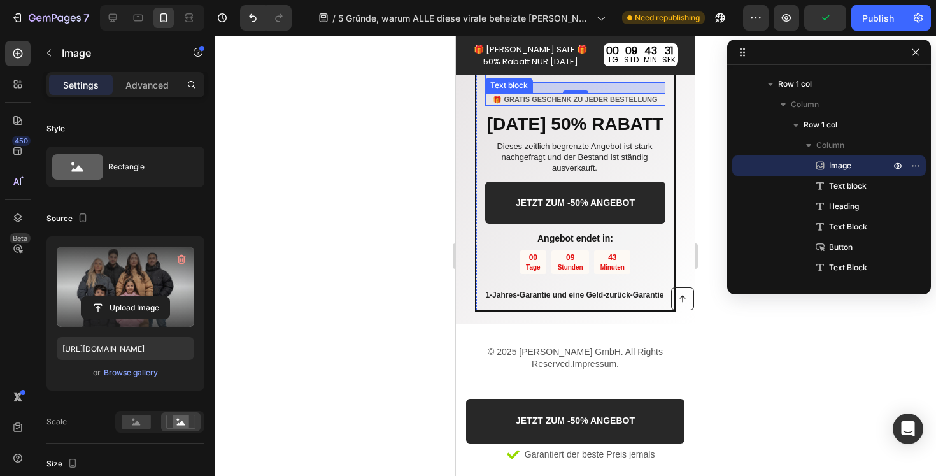
scroll to position [2167, 0]
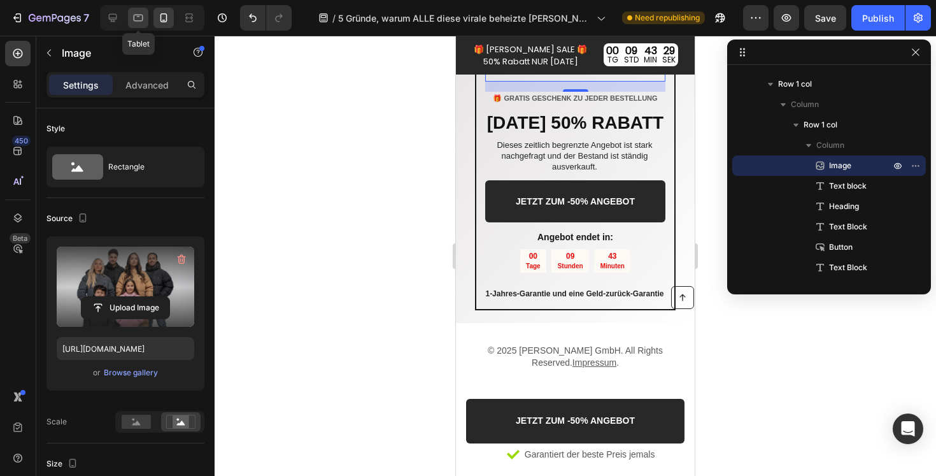
click at [140, 17] on icon at bounding box center [138, 17] width 13 height 13
type input "381"
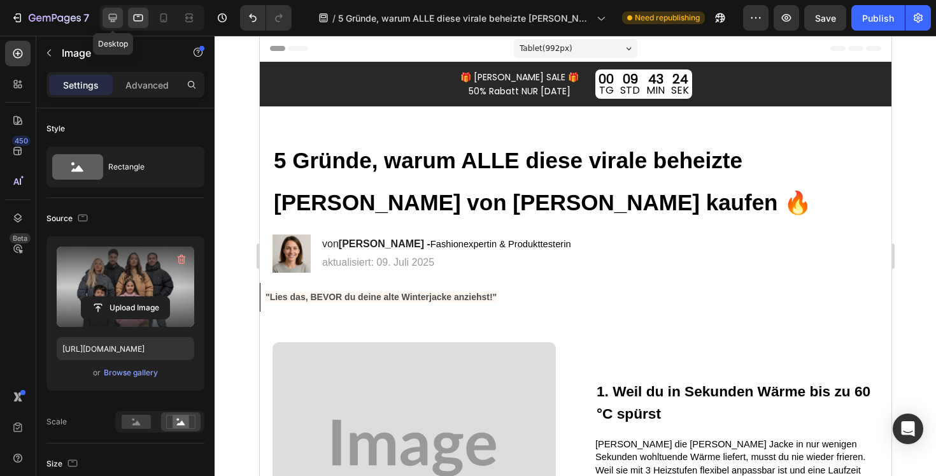
click at [117, 15] on icon at bounding box center [113, 18] width 8 height 8
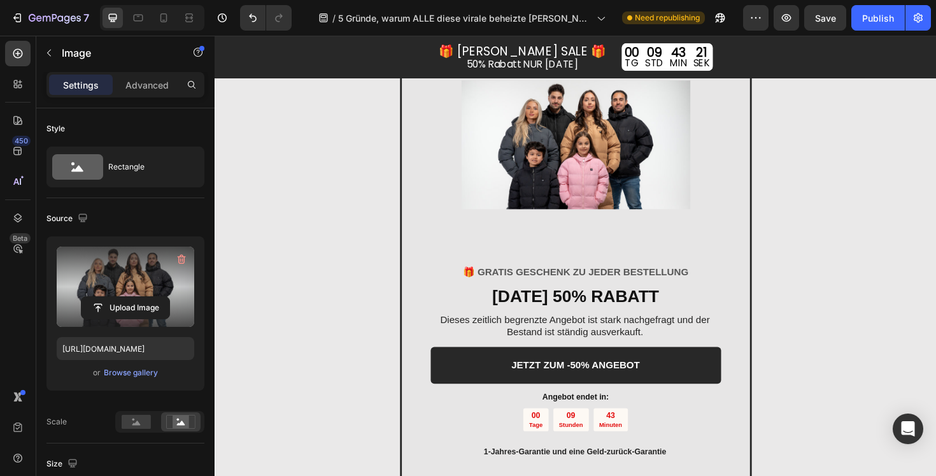
scroll to position [1898, 0]
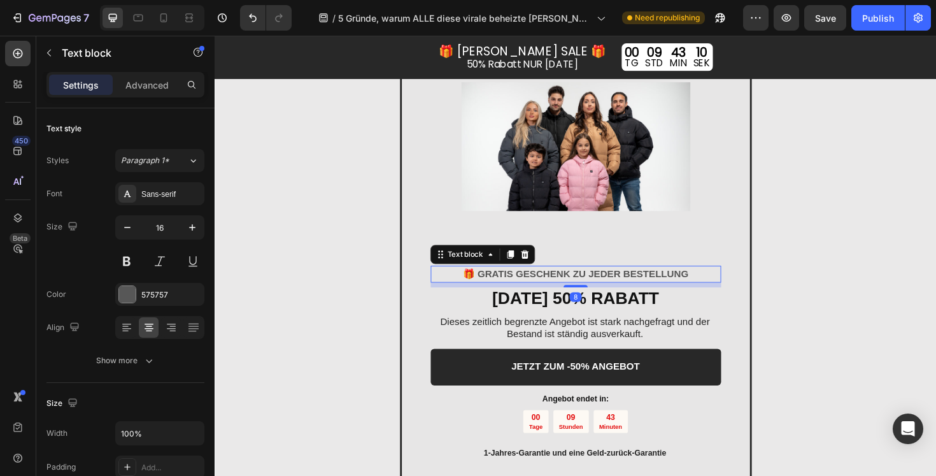
click at [603, 289] on strong "🎁 GRATIS GESCHENK ZU JEDER BESTELLUNG" at bounding box center [596, 287] width 239 height 11
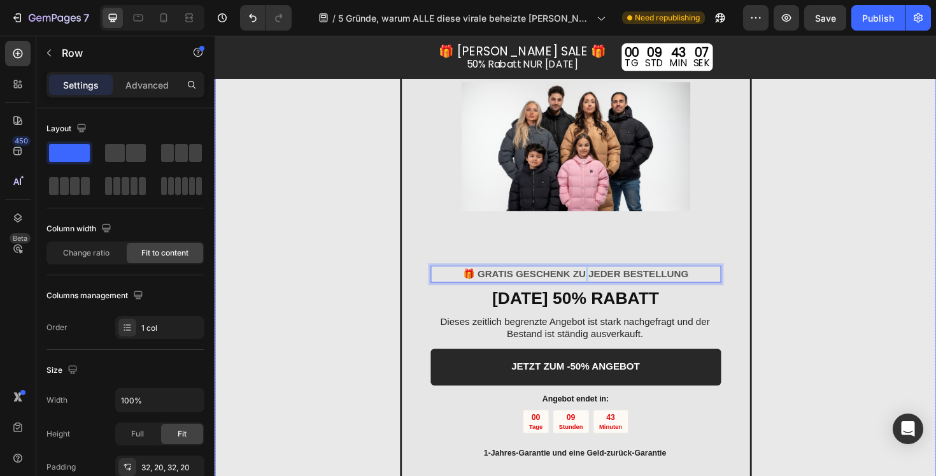
click at [922, 394] on div "Image 🎁 GRATIS GESCHENK ZU JEDER BESTELLUNG Text block 8 [DATE] 50% RABATT Head…" at bounding box center [597, 258] width 764 height 539
click at [697, 288] on strong "🎁 GRATIS GESCHENK ZU JEDER BESTELLUNG" at bounding box center [596, 287] width 239 height 11
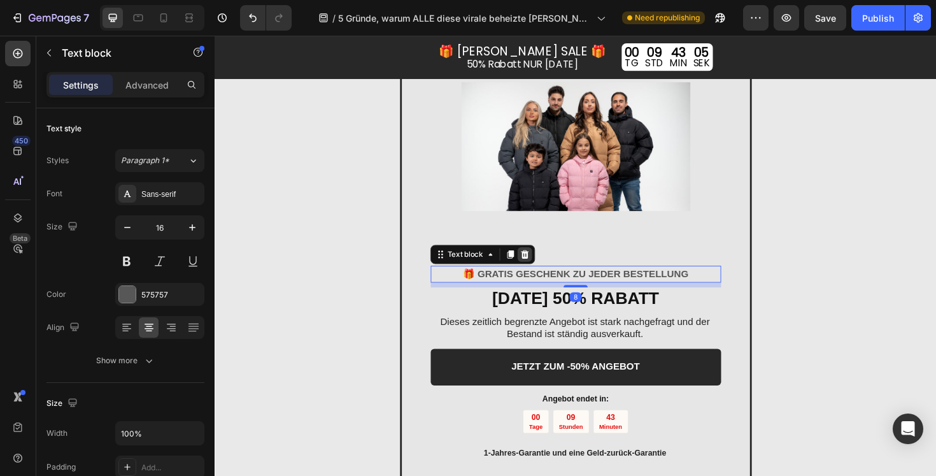
click at [542, 268] on icon at bounding box center [543, 266] width 8 height 9
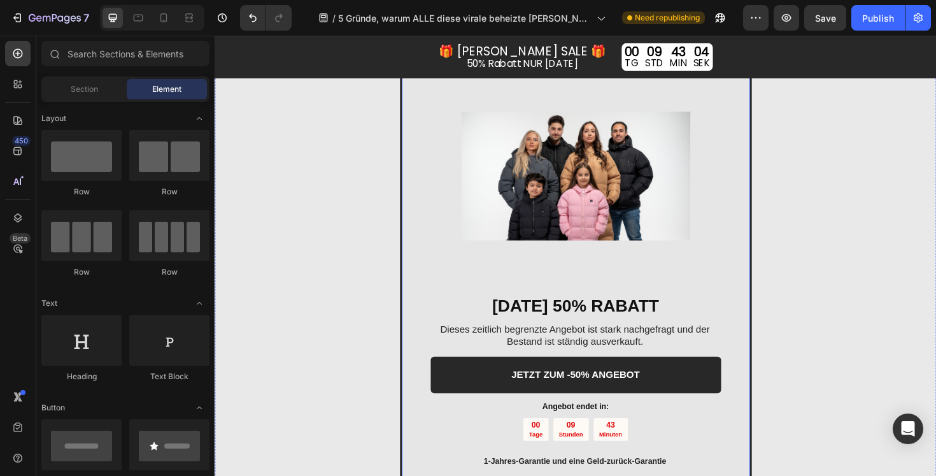
scroll to position [1863, 0]
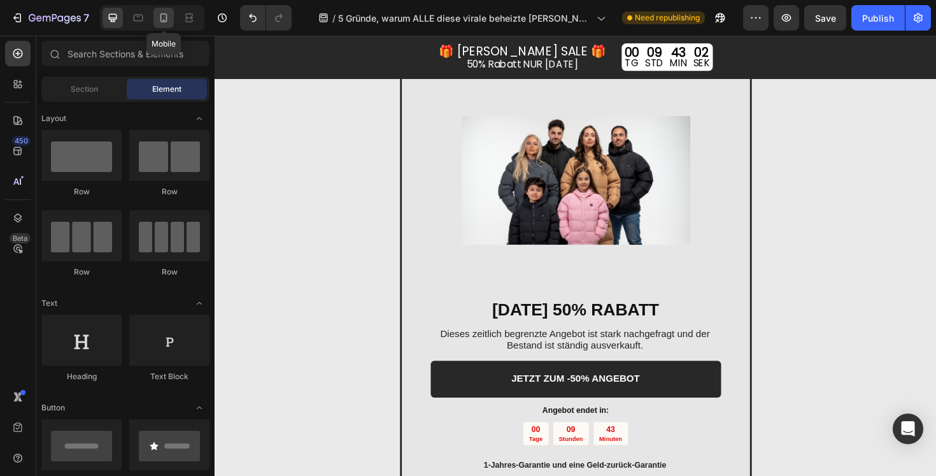
click at [161, 21] on icon at bounding box center [164, 17] width 7 height 9
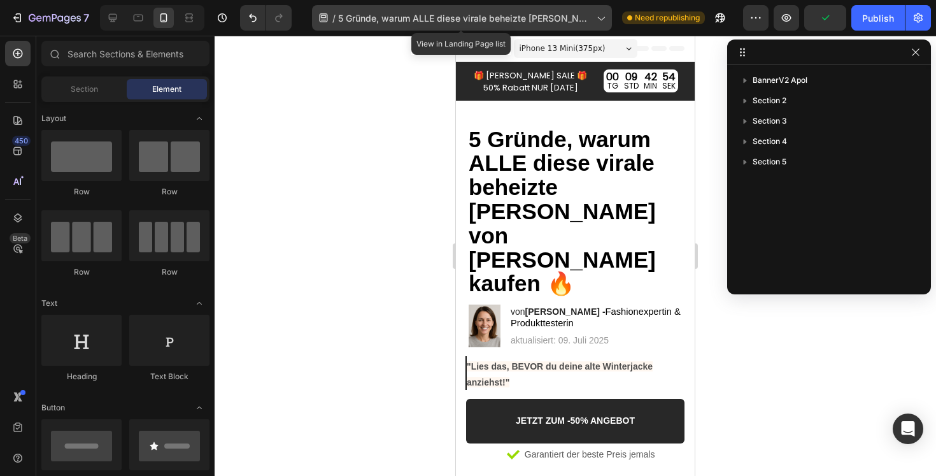
click at [589, 18] on span "5 Gründe, warum ALLE diese virale beheizte [PERSON_NAME] von [PERSON_NAME] kauf…" at bounding box center [465, 17] width 254 height 13
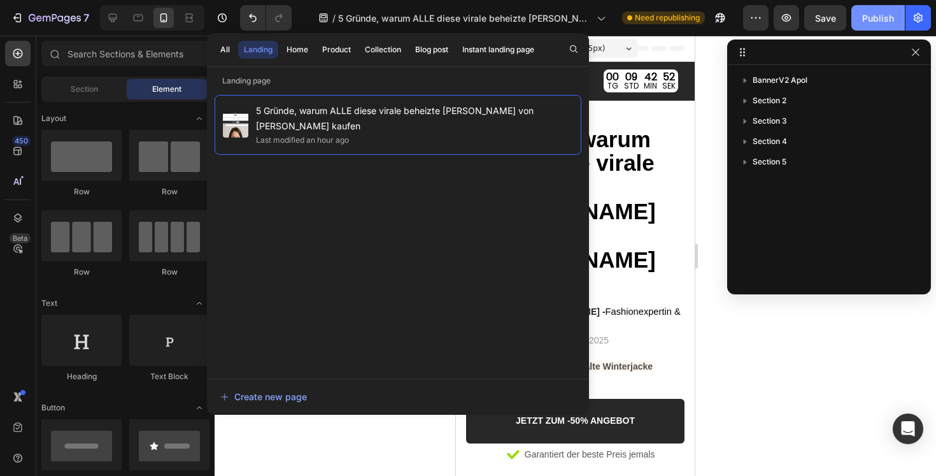
click at [880, 21] on div "Publish" at bounding box center [878, 17] width 32 height 13
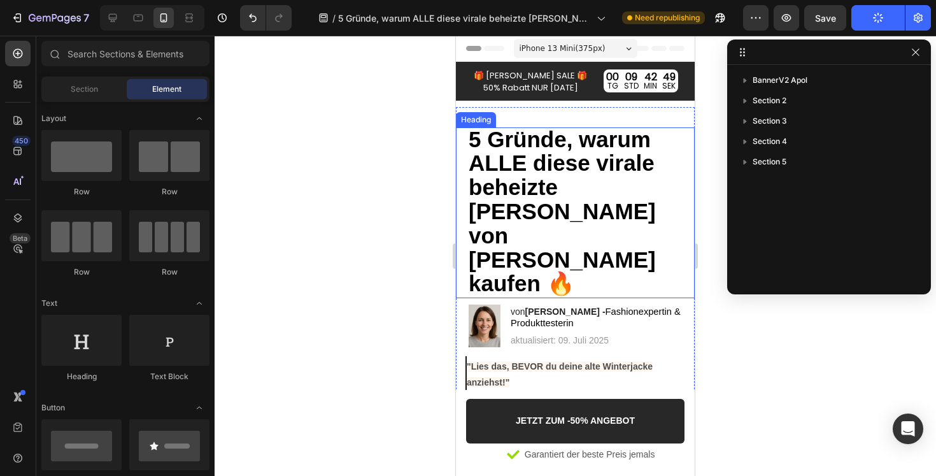
click at [597, 173] on strong "5 Gründe, warum ALLE diese virale beheizte [PERSON_NAME] von [PERSON_NAME] kauf…" at bounding box center [562, 211] width 187 height 169
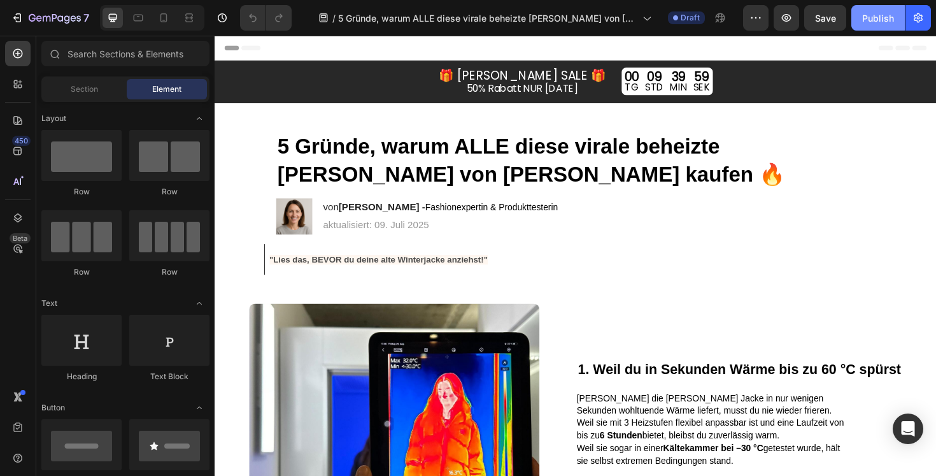
click at [885, 26] on button "Publish" at bounding box center [879, 17] width 54 height 25
click at [144, 18] on icon at bounding box center [138, 17] width 13 height 13
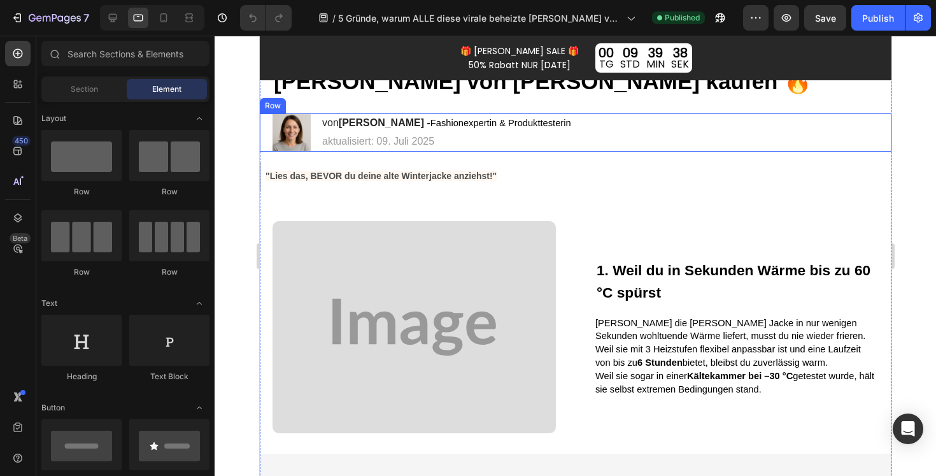
scroll to position [123, 0]
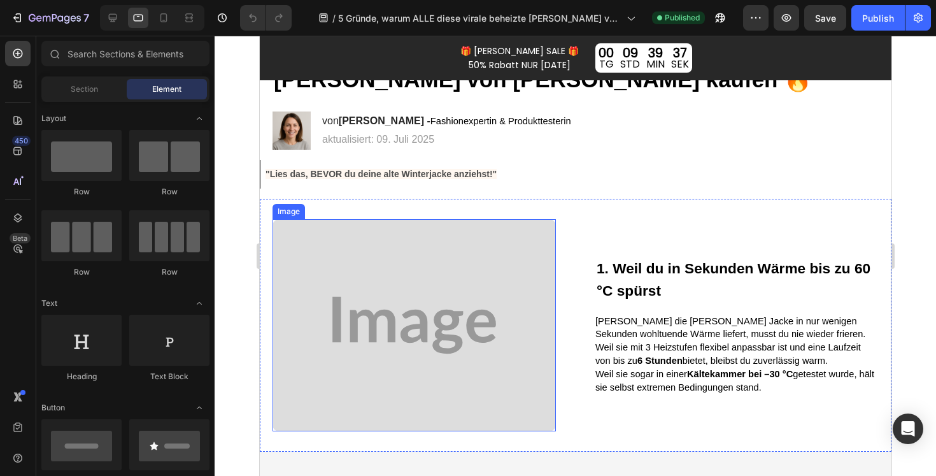
click at [503, 287] on img at bounding box center [413, 325] width 283 height 213
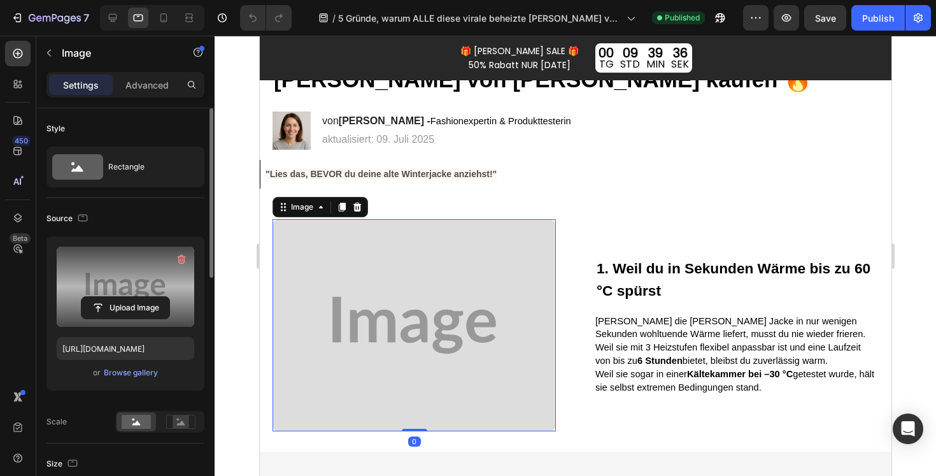
click at [160, 265] on label at bounding box center [126, 287] width 138 height 80
click at [160, 297] on input "file" at bounding box center [126, 308] width 88 height 22
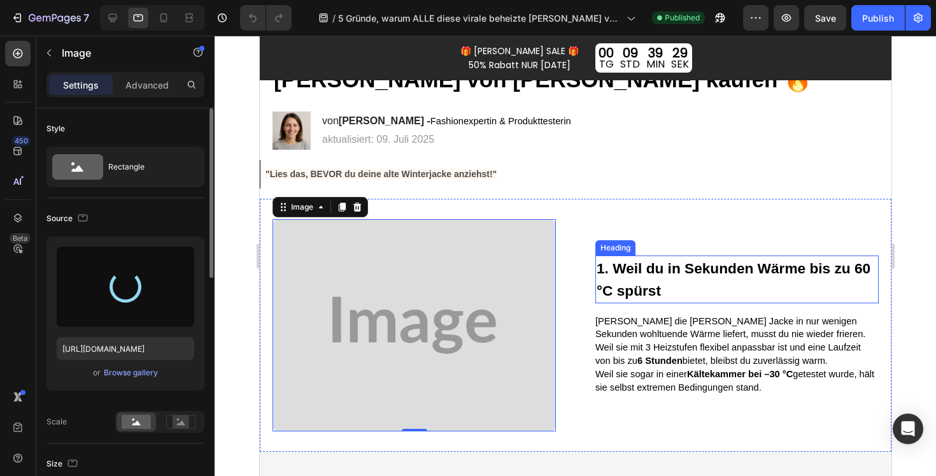
type input "https://cdn.shopify.com/s/files/1/0047/0328/9442/files/gempages_555418472012579…"
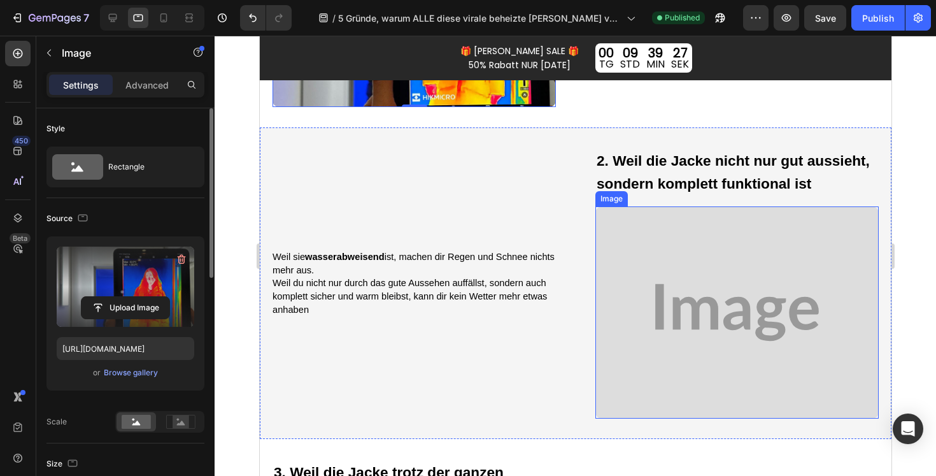
scroll to position [450, 0]
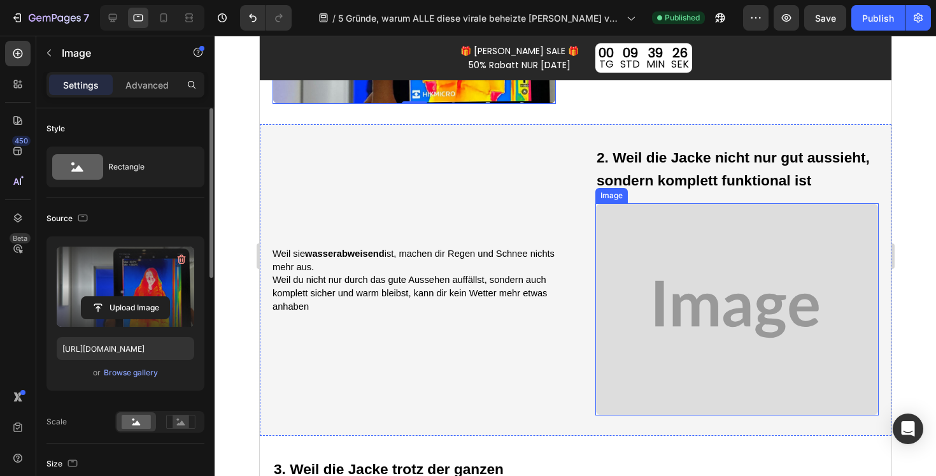
click at [708, 319] on img at bounding box center [736, 309] width 283 height 213
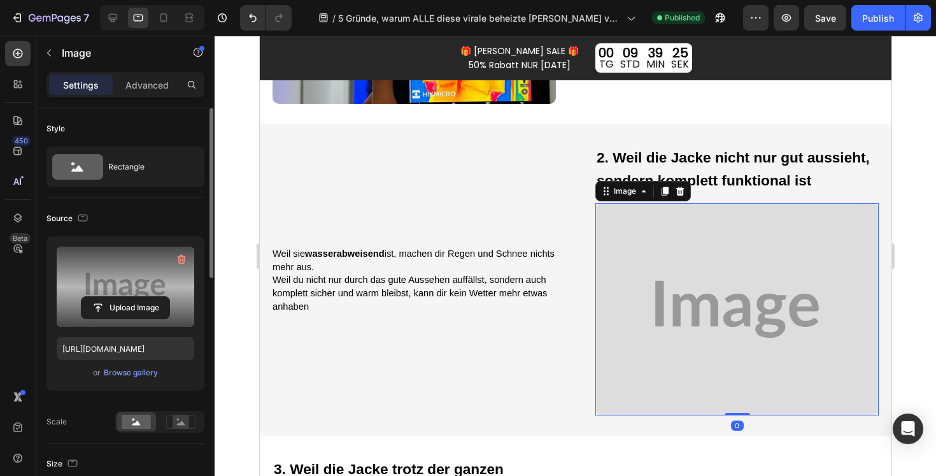
click at [155, 264] on label at bounding box center [126, 287] width 138 height 80
click at [155, 297] on input "file" at bounding box center [126, 308] width 88 height 22
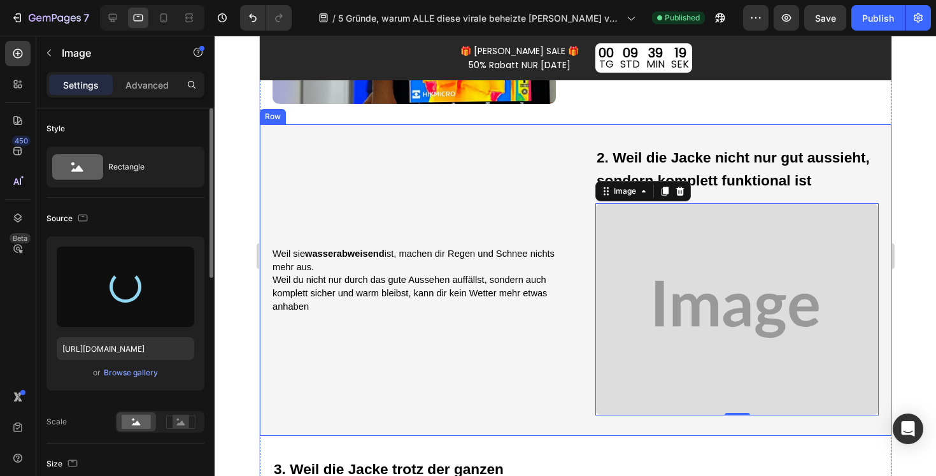
type input "[URL][DOMAIN_NAME]"
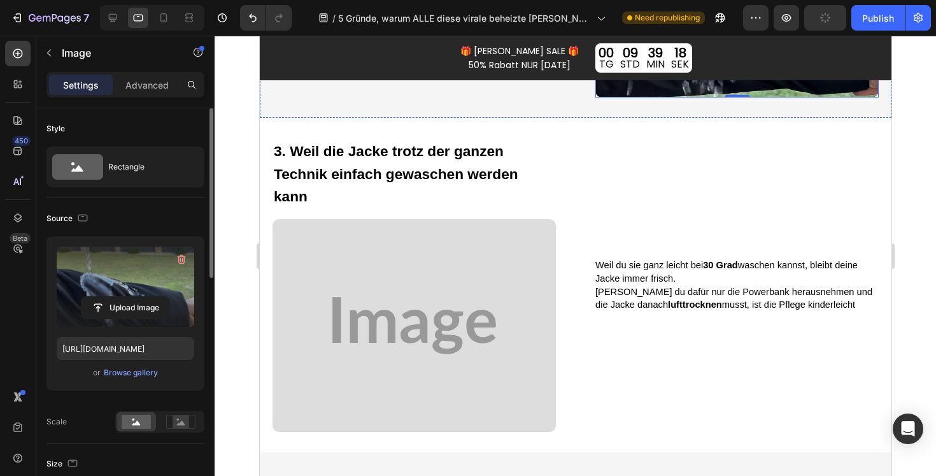
scroll to position [780, 0]
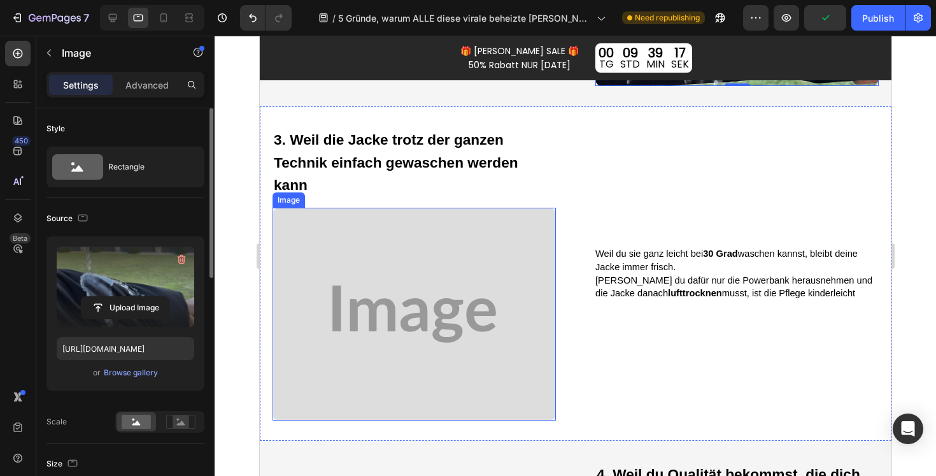
click at [468, 314] on img at bounding box center [413, 314] width 283 height 213
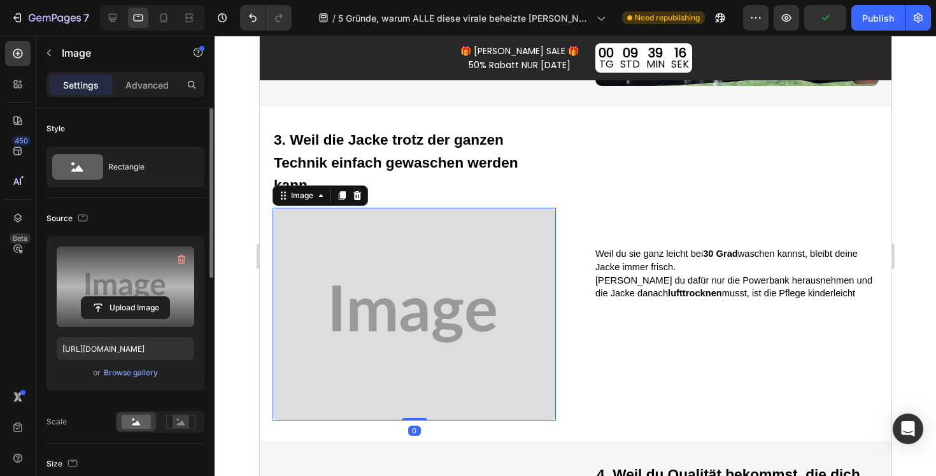
click at [136, 283] on label at bounding box center [126, 287] width 138 height 80
click at [136, 297] on input "file" at bounding box center [126, 308] width 88 height 22
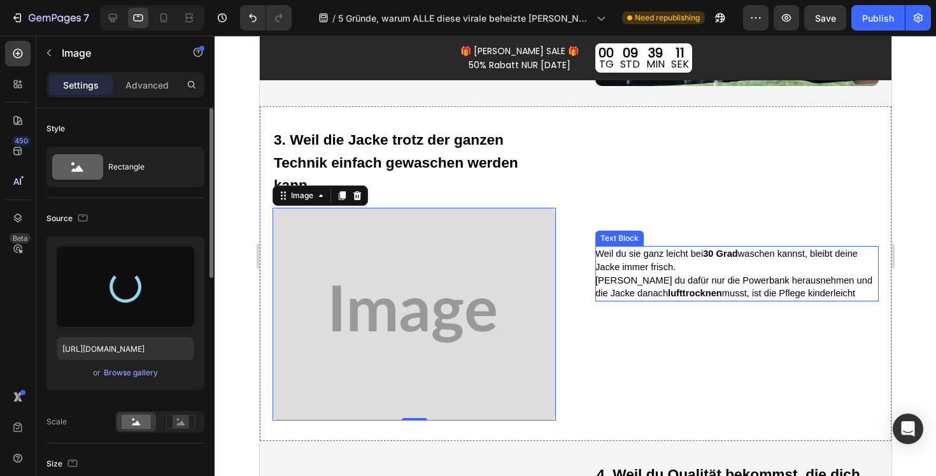
type input "[URL][DOMAIN_NAME]"
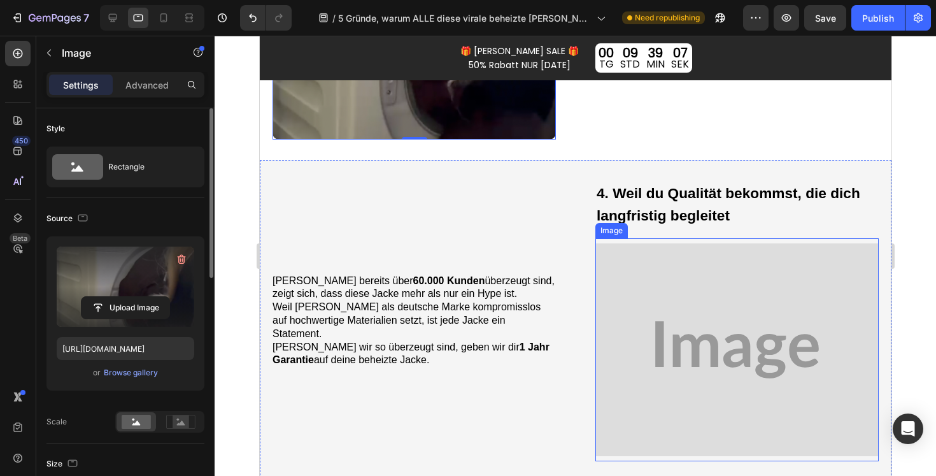
scroll to position [1088, 0]
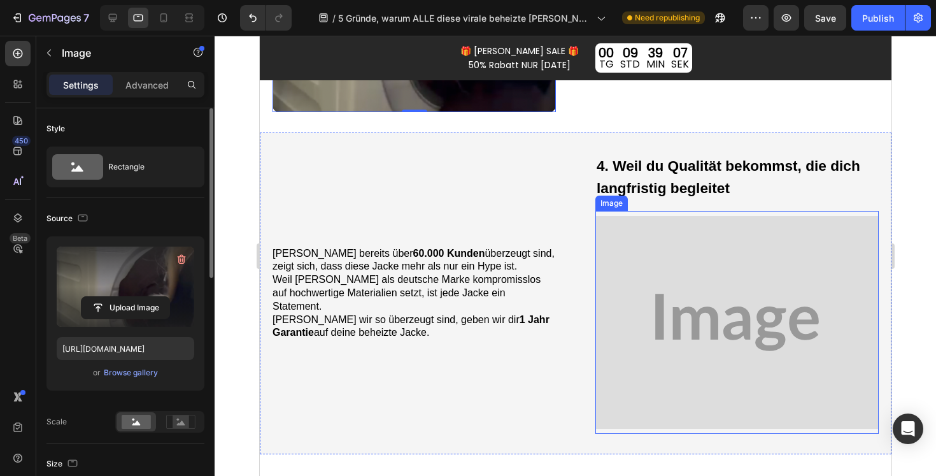
click at [712, 318] on img at bounding box center [736, 322] width 283 height 223
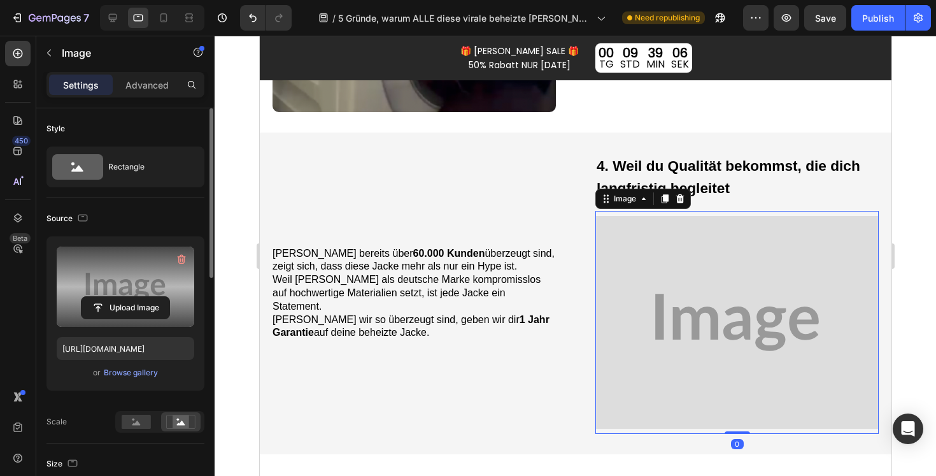
click at [136, 269] on label at bounding box center [126, 287] width 138 height 80
click at [136, 297] on input "file" at bounding box center [126, 308] width 88 height 22
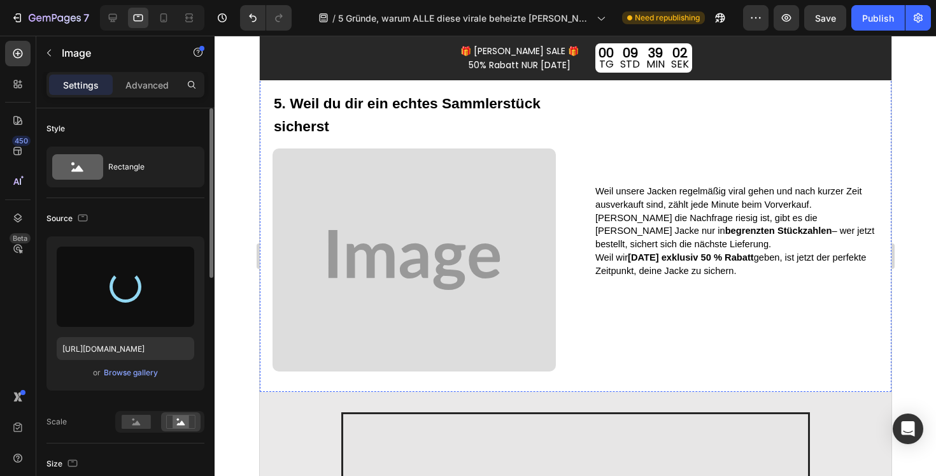
type input "[URL][DOMAIN_NAME]"
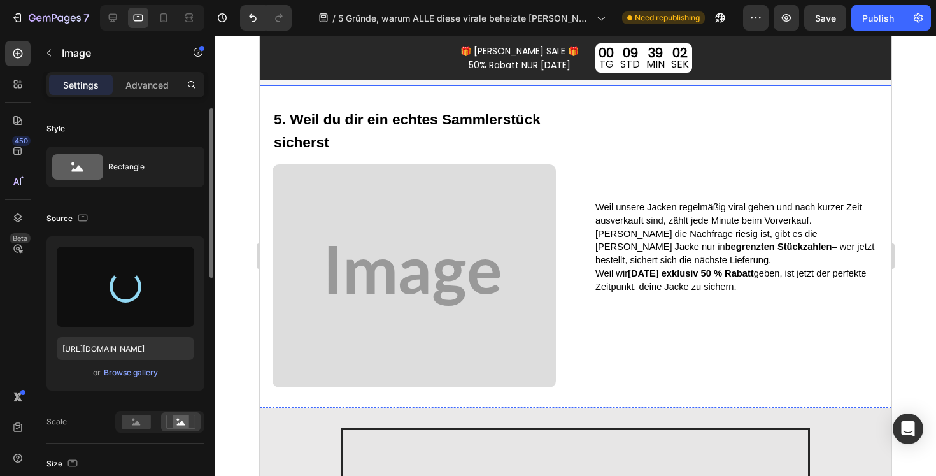
scroll to position [1455, 0]
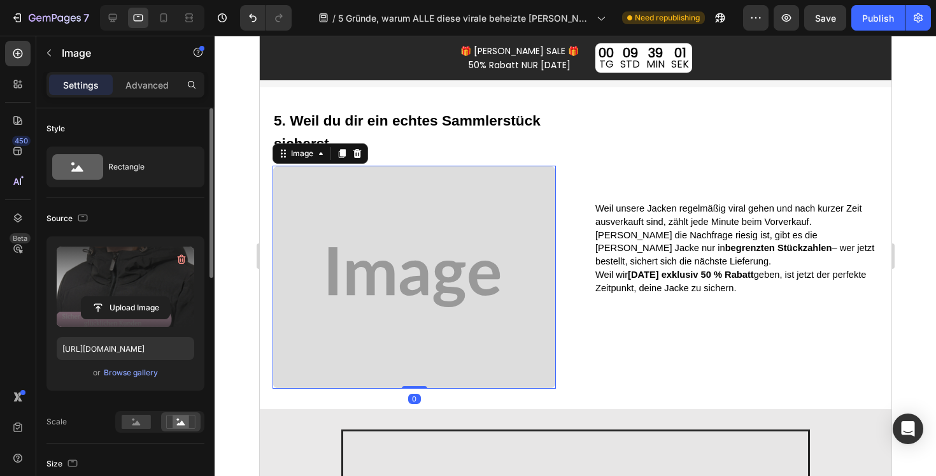
click at [440, 265] on img at bounding box center [413, 277] width 283 height 223
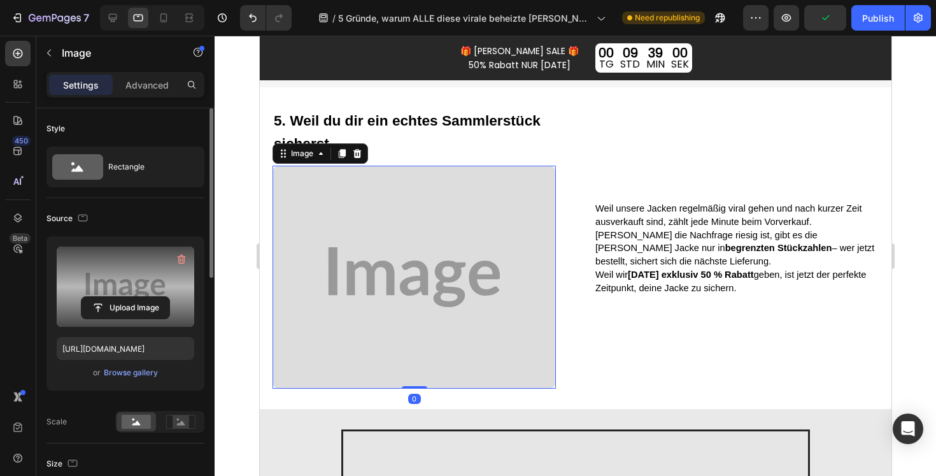
click at [160, 275] on label at bounding box center [126, 287] width 138 height 80
click at [160, 297] on input "file" at bounding box center [126, 308] width 88 height 22
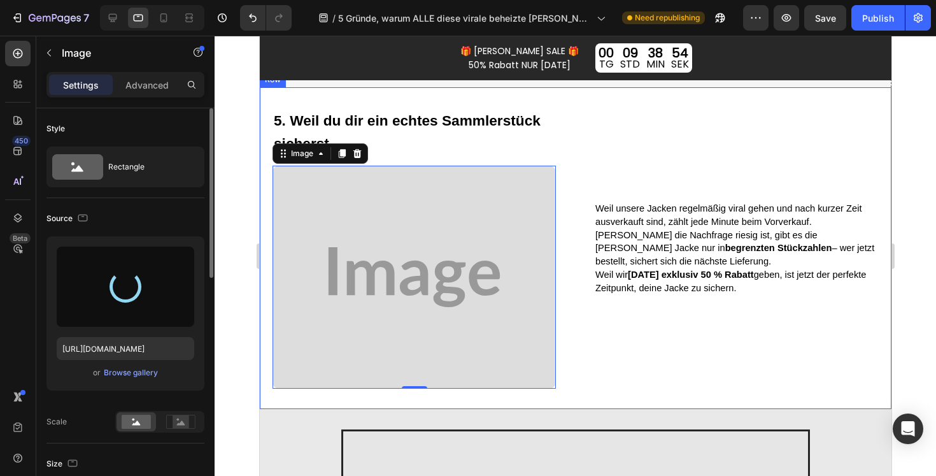
type input "[URL][DOMAIN_NAME]"
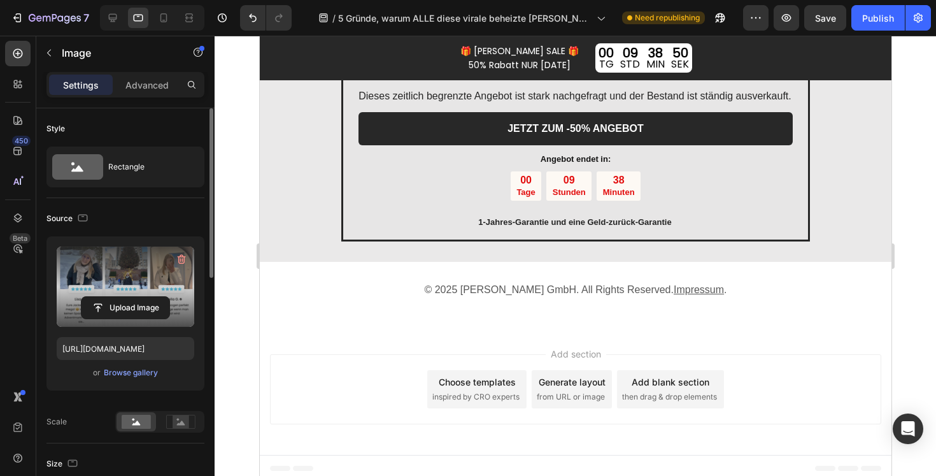
scroll to position [2110, 0]
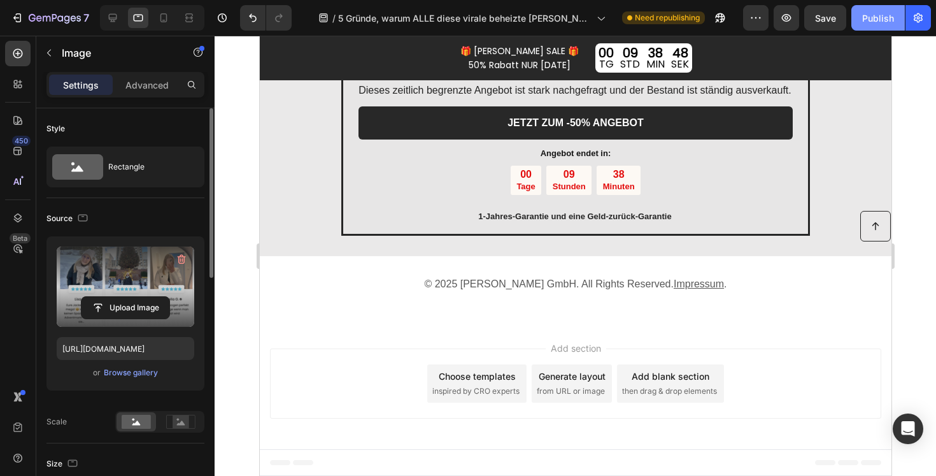
click at [873, 21] on div "Publish" at bounding box center [878, 17] width 32 height 13
click at [785, 23] on icon "button" at bounding box center [786, 17] width 13 height 13
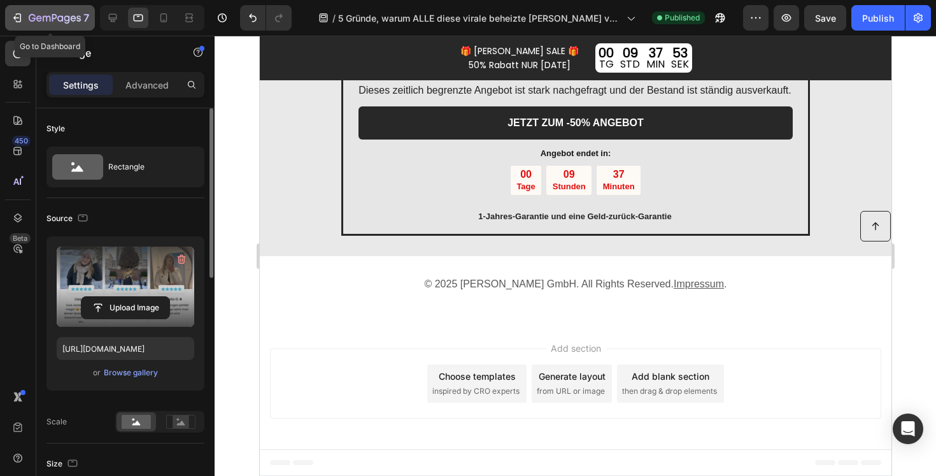
click at [41, 10] on div "7" at bounding box center [59, 17] width 61 height 15
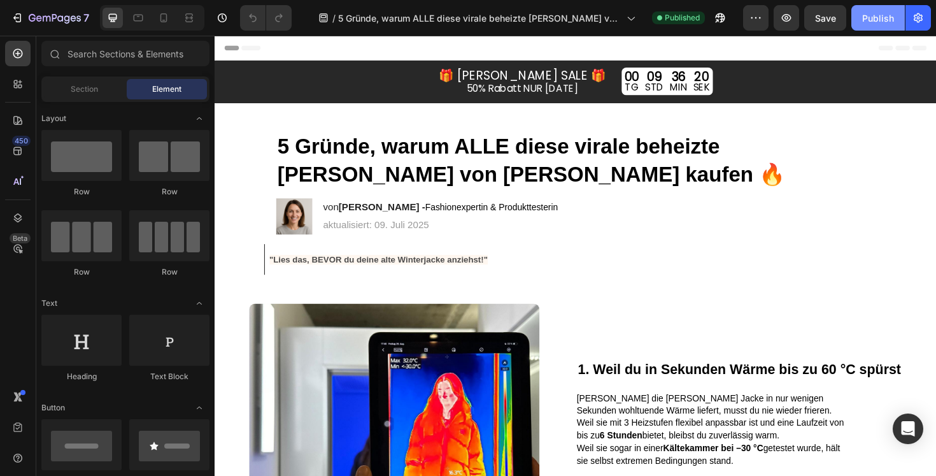
click at [883, 18] on div "Publish" at bounding box center [878, 17] width 32 height 13
click at [721, 19] on icon "button" at bounding box center [721, 18] width 10 height 10
click at [724, 22] on icon "button" at bounding box center [720, 17] width 13 height 13
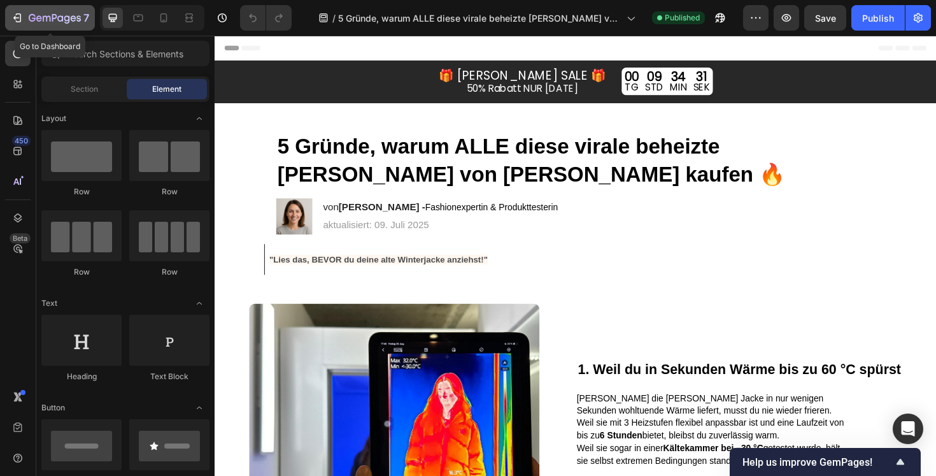
click at [38, 11] on div "7" at bounding box center [59, 17] width 61 height 15
